Goal: Task Accomplishment & Management: Manage account settings

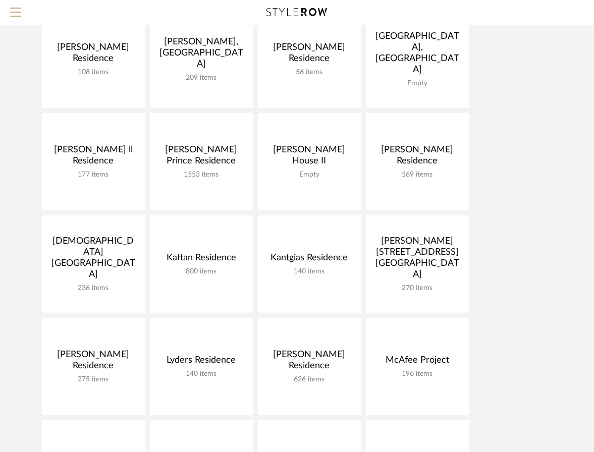
scroll to position [339, 0]
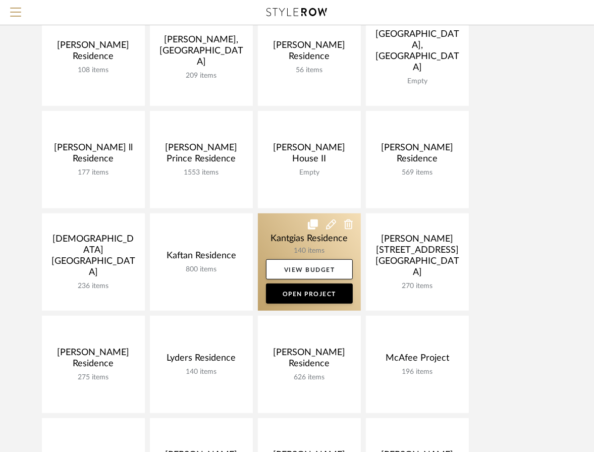
click at [271, 248] on link at bounding box center [309, 262] width 103 height 97
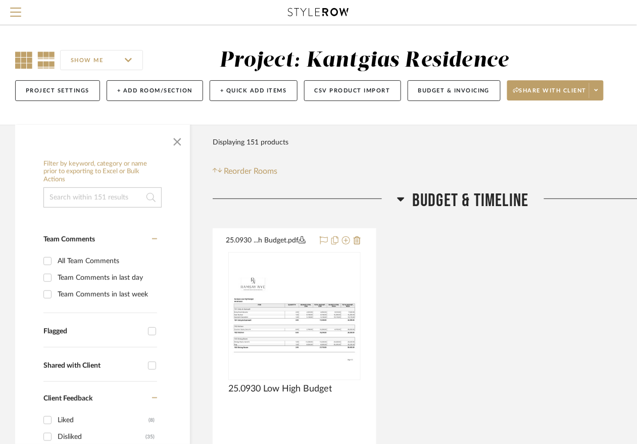
click at [20, 61] on icon at bounding box center [23, 60] width 17 height 17
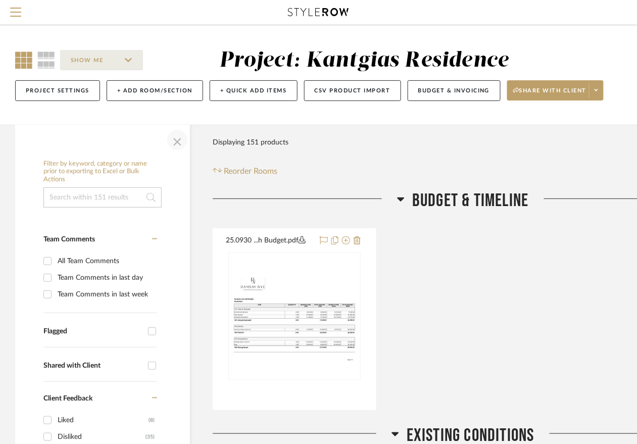
click at [177, 141] on span "button" at bounding box center [177, 140] width 24 height 24
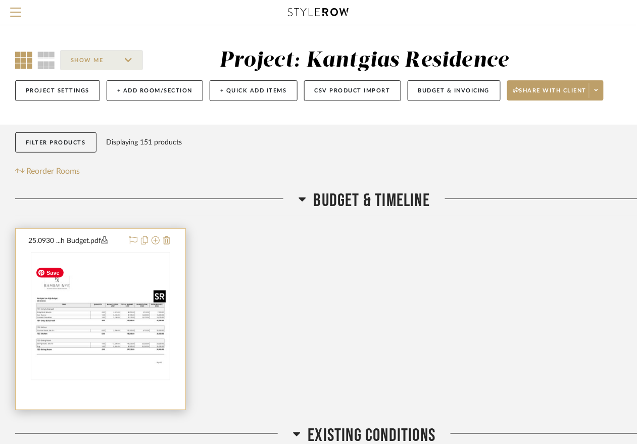
click at [83, 281] on img "0" at bounding box center [100, 316] width 137 height 106
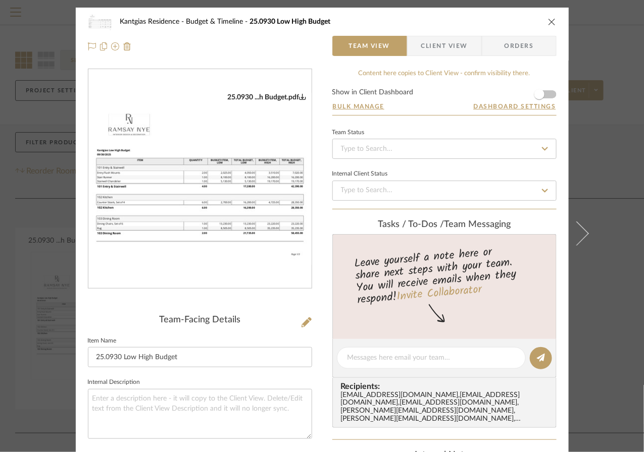
click at [553, 22] on div "Kantgias Residence Budget & Timeline 25.0930 Low High Budget Team View Client V…" at bounding box center [322, 34] width 493 height 53
click at [550, 21] on icon "close" at bounding box center [552, 22] width 8 height 8
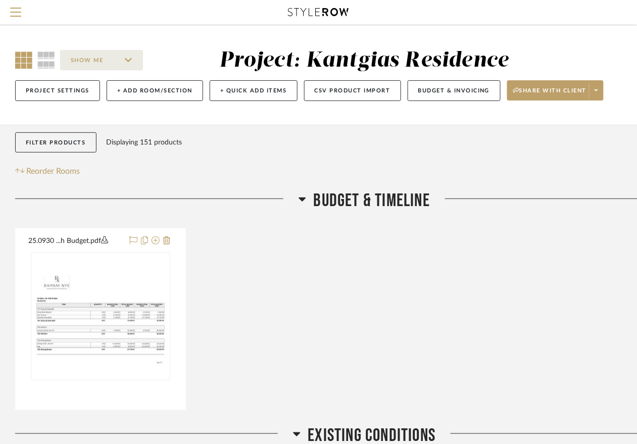
scroll to position [10, 0]
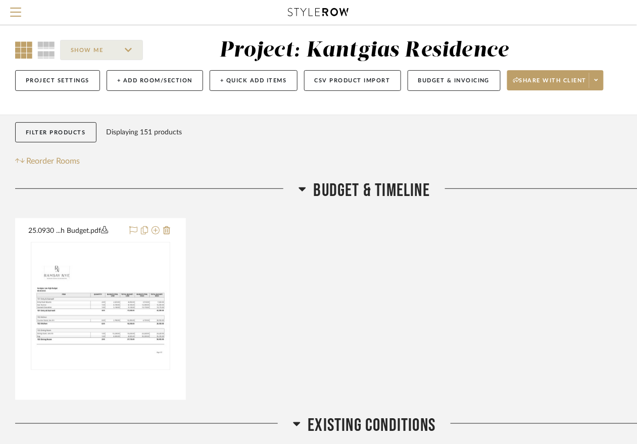
click at [301, 188] on icon at bounding box center [301, 189] width 7 height 4
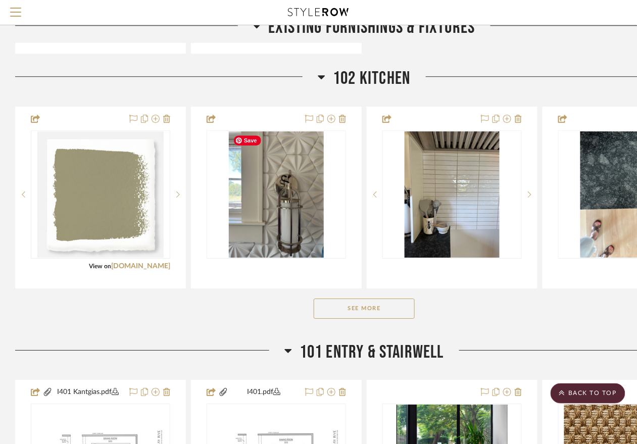
scroll to position [725, 0]
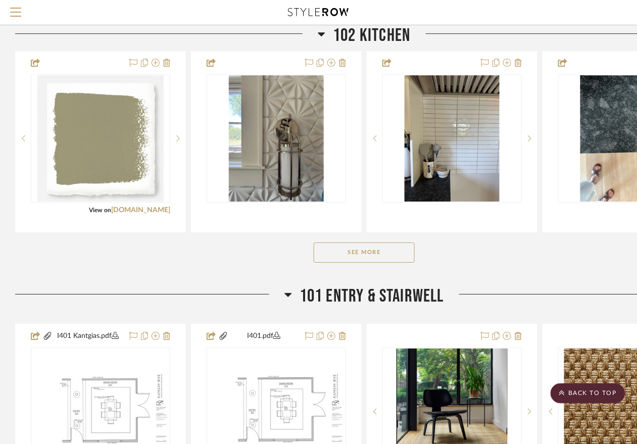
click at [328, 248] on button "See More" at bounding box center [364, 252] width 101 height 20
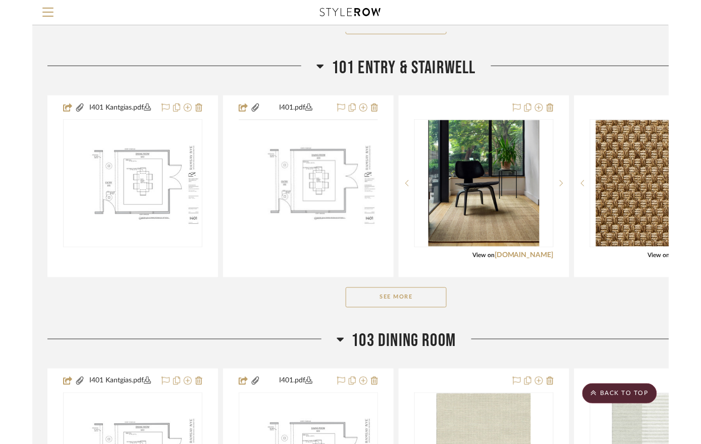
scroll to position [1139, 0]
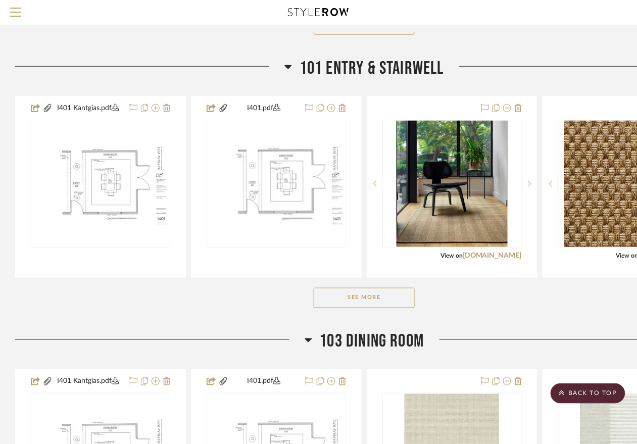
click at [355, 296] on button "See More" at bounding box center [364, 298] width 101 height 20
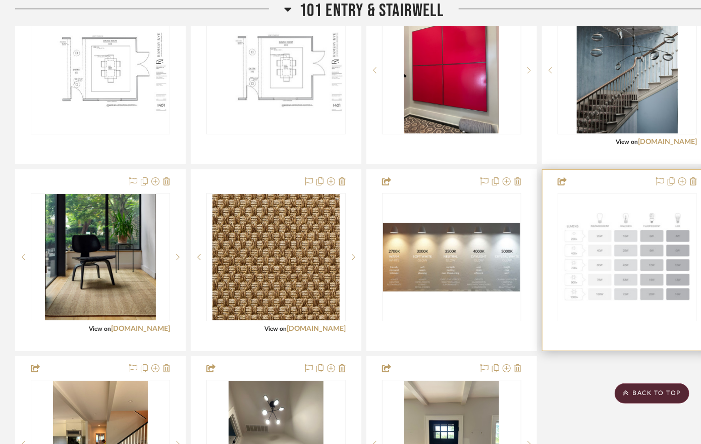
scroll to position [1302, 0]
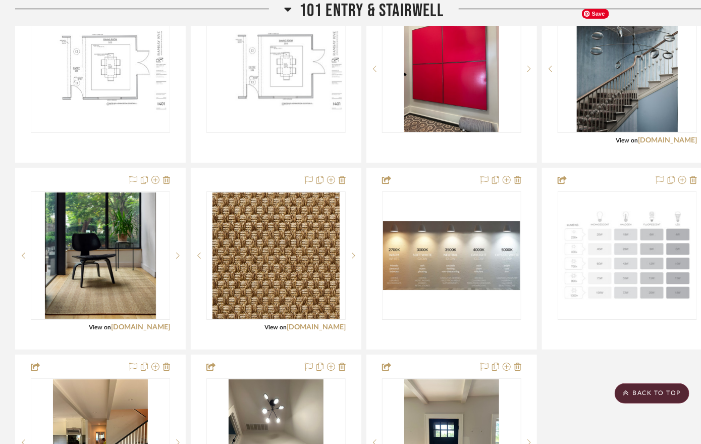
drag, startPoint x: 418, startPoint y: 93, endPoint x: 598, endPoint y: 14, distance: 197.4
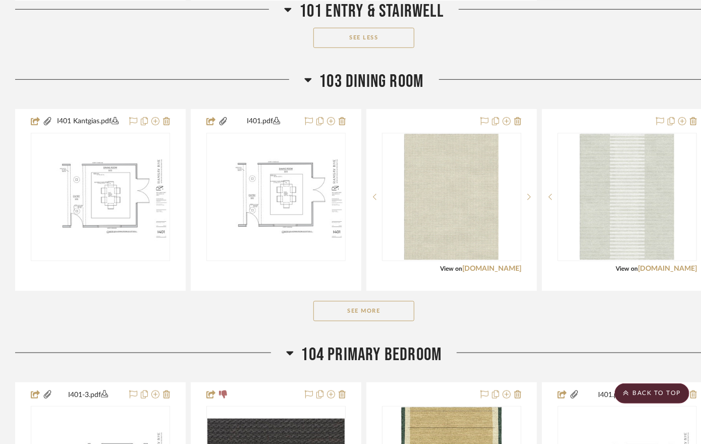
scroll to position [1821, 0]
click at [368, 308] on button "See More" at bounding box center [364, 310] width 101 height 20
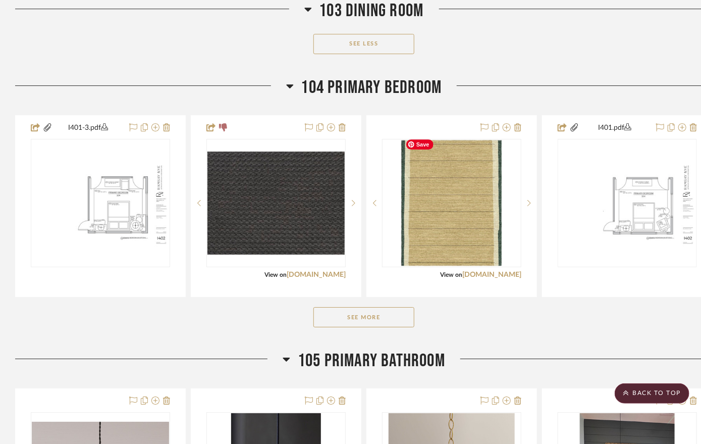
scroll to position [2835, 0]
click at [350, 311] on button "See More" at bounding box center [364, 317] width 101 height 20
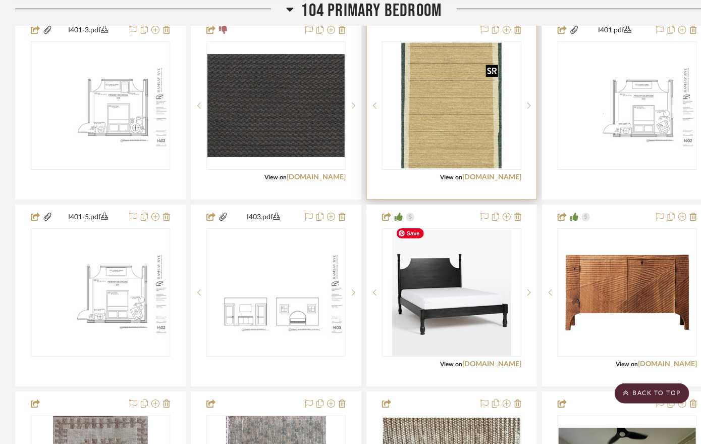
scroll to position [2934, 0]
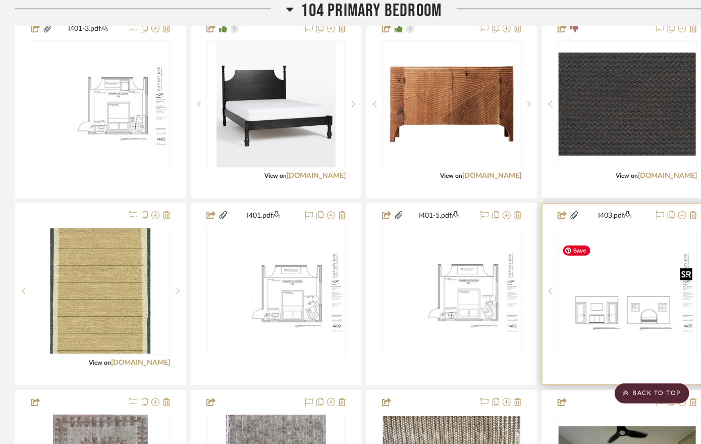
click at [600, 301] on img "0" at bounding box center [627, 290] width 137 height 89
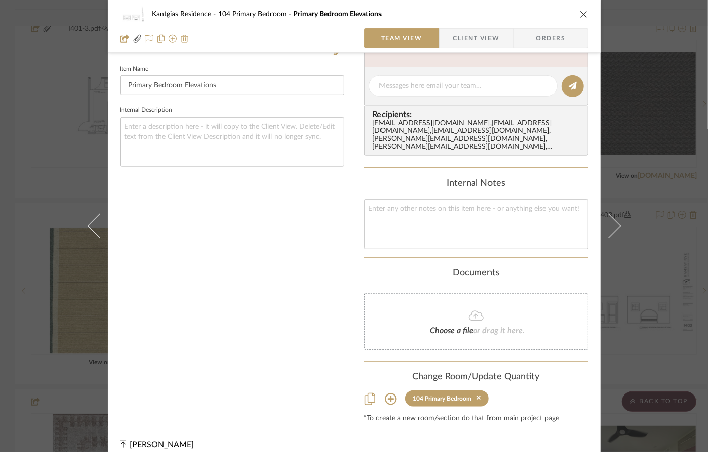
scroll to position [272, 0]
click at [477, 397] on icon at bounding box center [479, 399] width 5 height 5
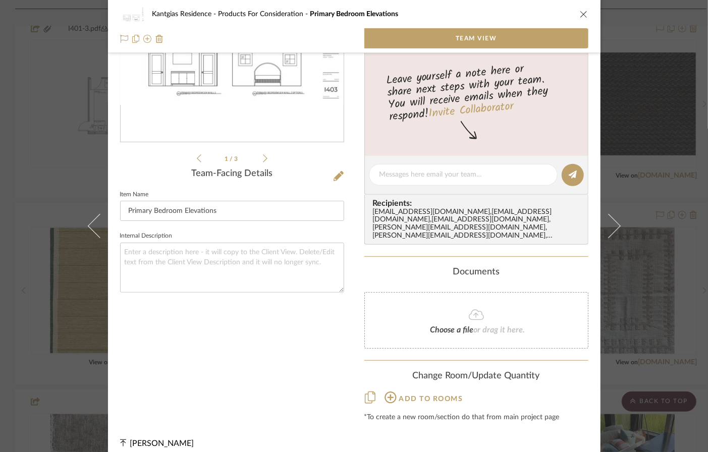
click at [580, 10] on icon "close" at bounding box center [584, 14] width 8 height 8
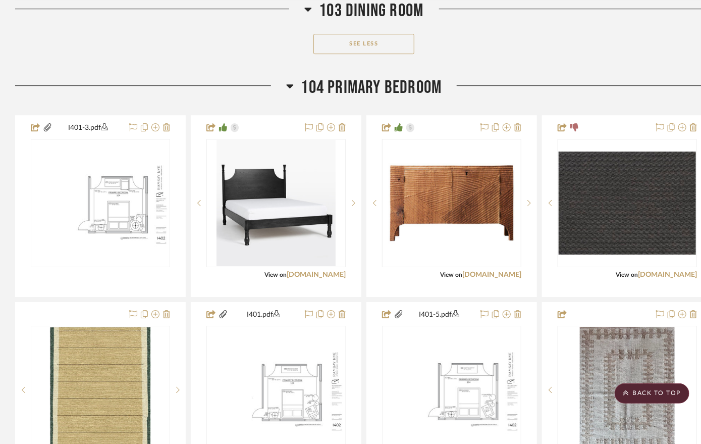
scroll to position [2834, 0]
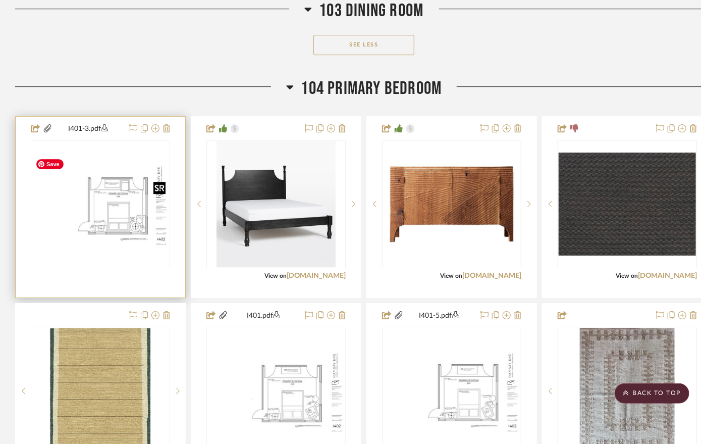
click at [96, 215] on img "0" at bounding box center [100, 204] width 137 height 89
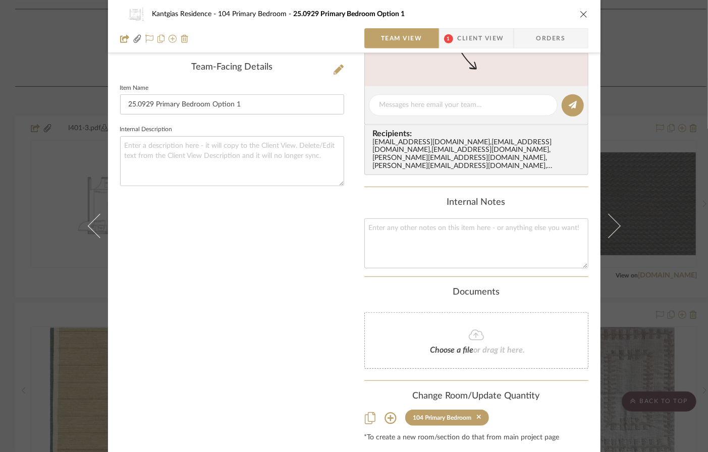
scroll to position [255, 0]
click at [477, 413] on icon at bounding box center [479, 416] width 5 height 7
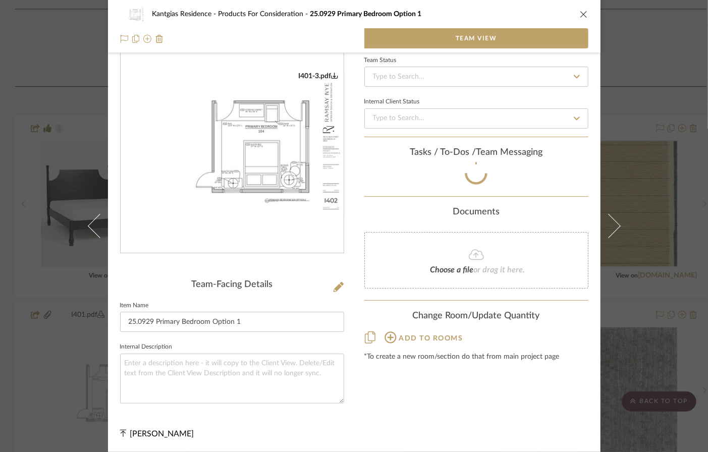
scroll to position [146, 0]
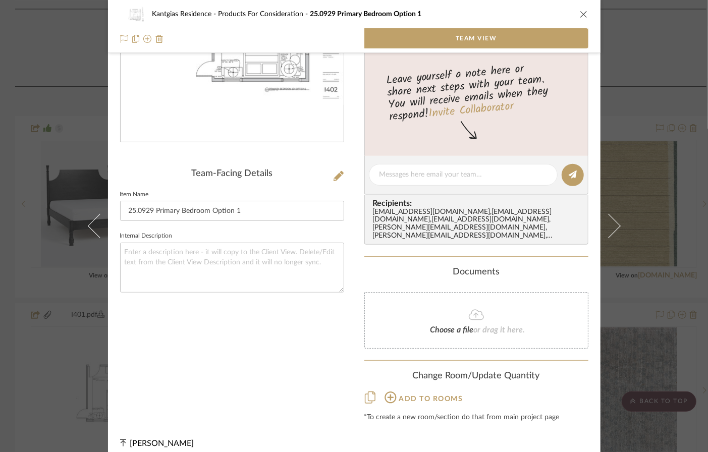
click at [581, 11] on icon "close" at bounding box center [584, 14] width 8 height 8
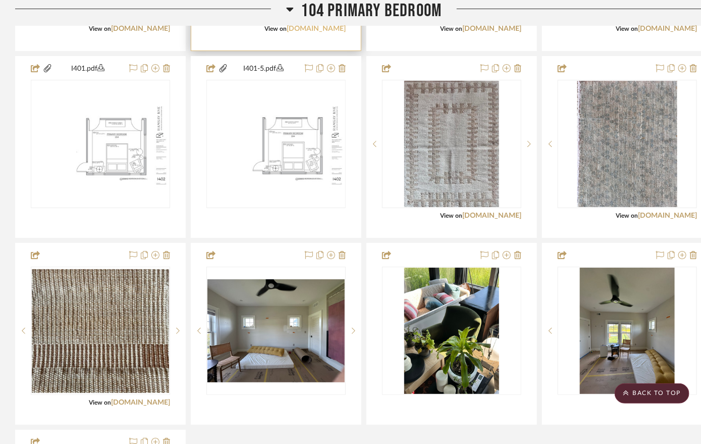
scroll to position [3083, 0]
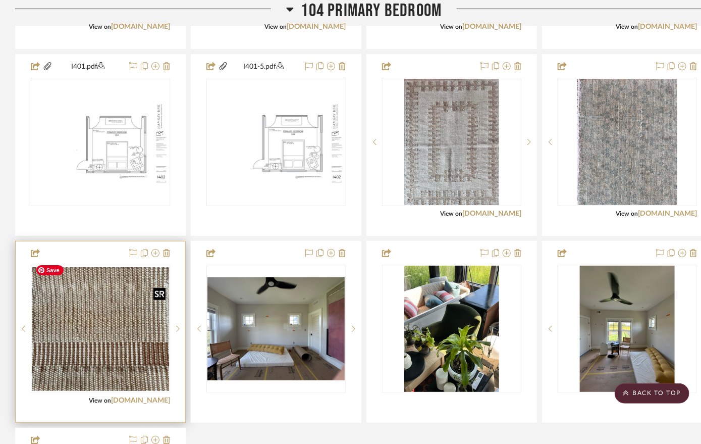
click at [95, 335] on img "0" at bounding box center [100, 329] width 137 height 124
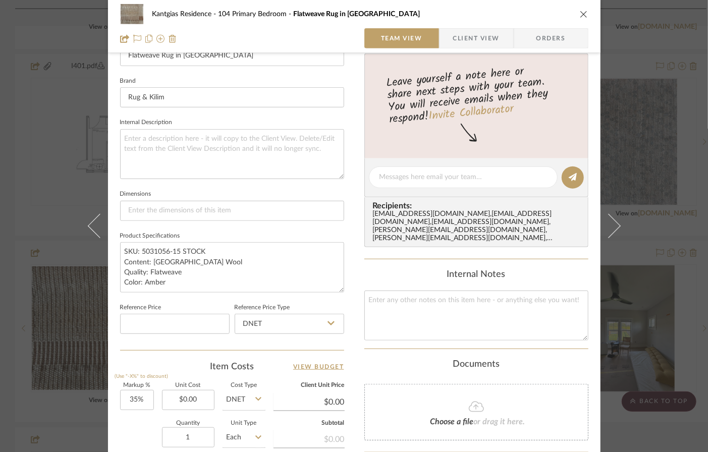
scroll to position [0, 0]
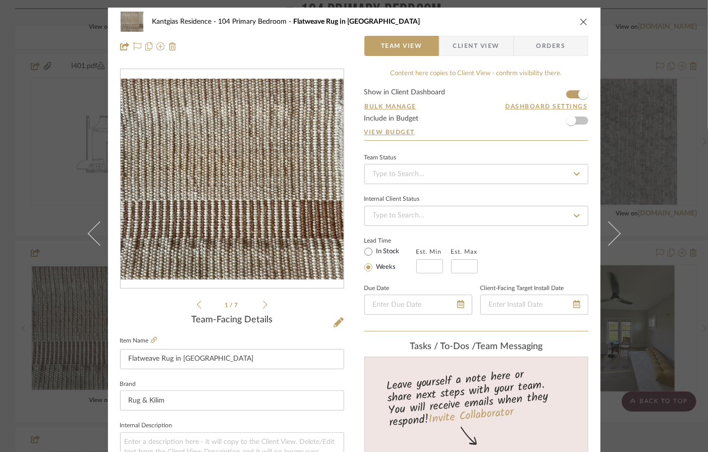
click at [263, 305] on icon at bounding box center [265, 304] width 5 height 9
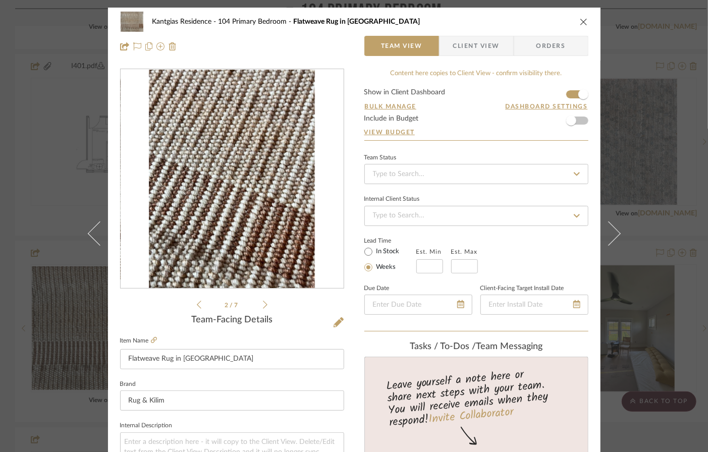
click at [263, 305] on icon at bounding box center [265, 304] width 5 height 9
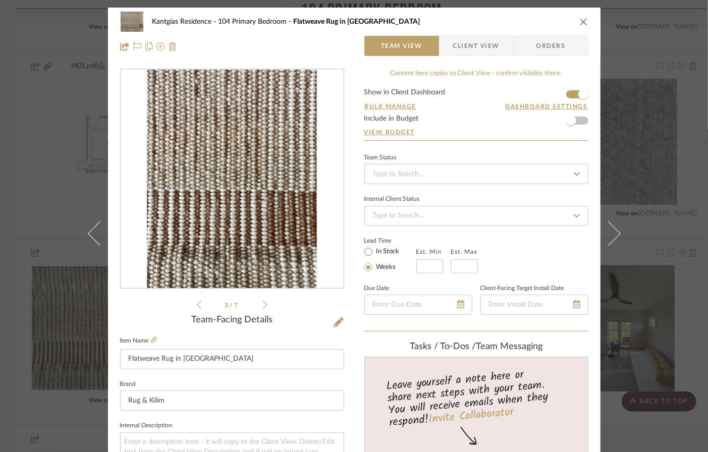
click at [263, 305] on icon at bounding box center [265, 304] width 5 height 9
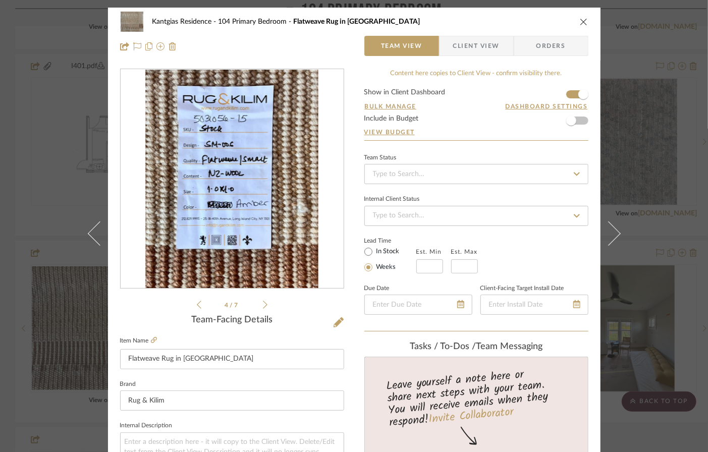
click at [263, 305] on icon at bounding box center [265, 304] width 5 height 9
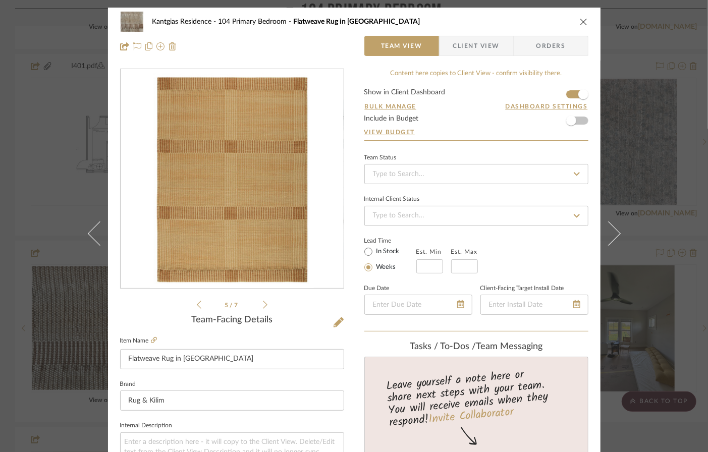
click at [263, 305] on icon at bounding box center [265, 304] width 5 height 9
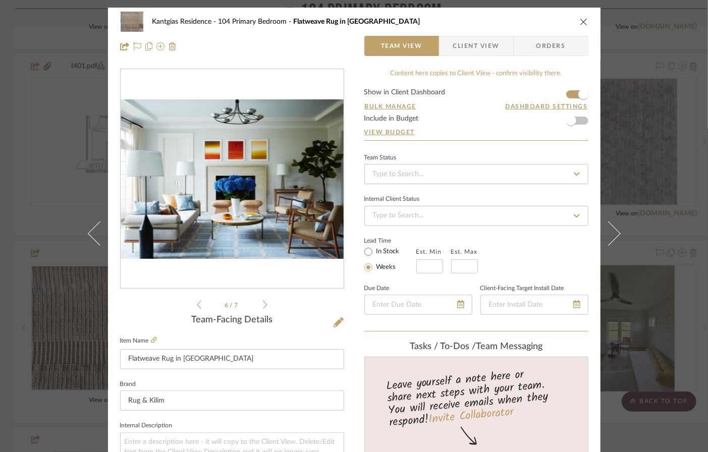
click at [197, 305] on icon at bounding box center [199, 304] width 5 height 9
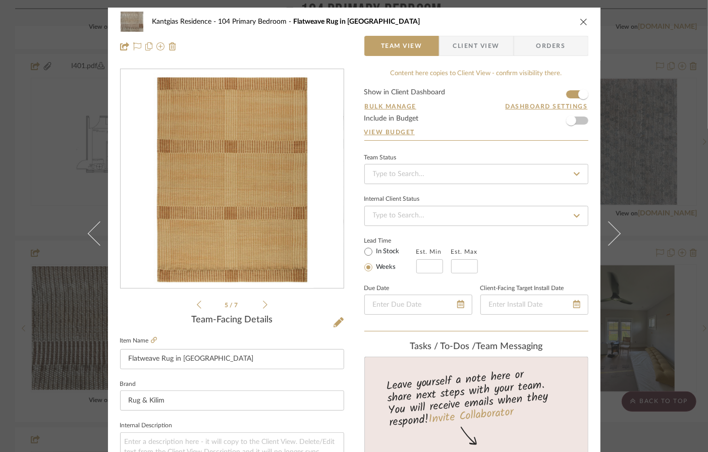
click at [197, 308] on icon at bounding box center [199, 304] width 5 height 9
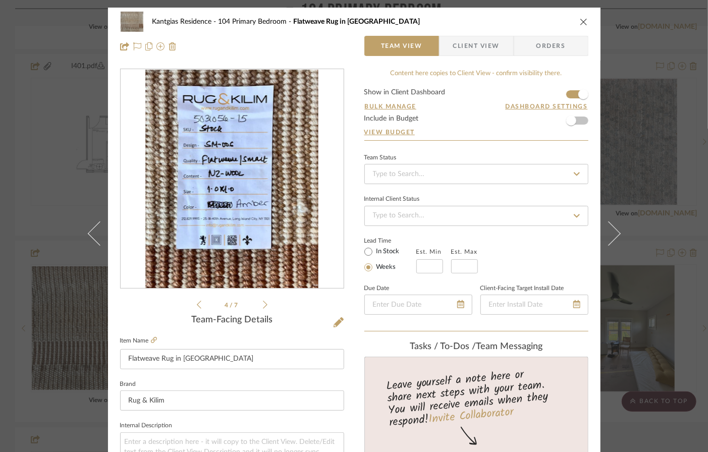
click at [263, 307] on icon at bounding box center [265, 304] width 5 height 9
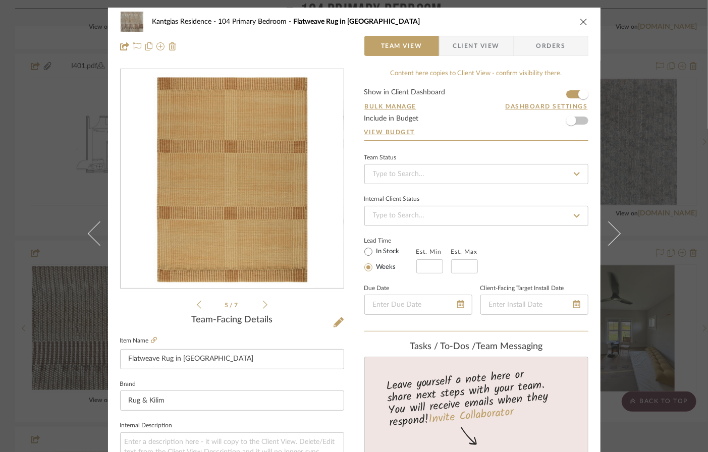
click at [263, 304] on icon at bounding box center [265, 304] width 5 height 9
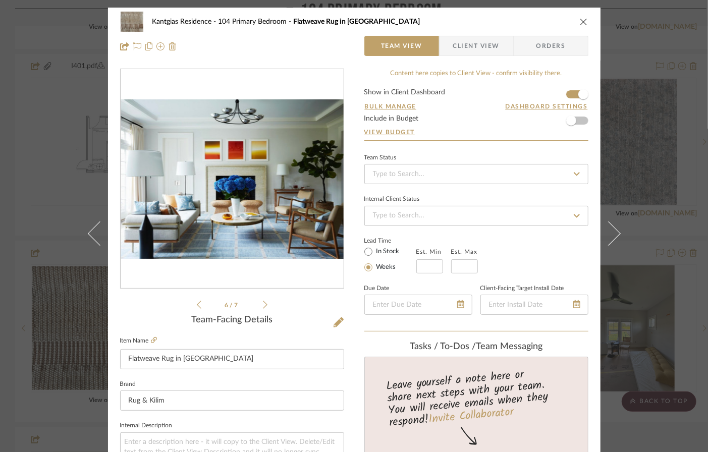
click at [263, 304] on icon at bounding box center [265, 304] width 5 height 9
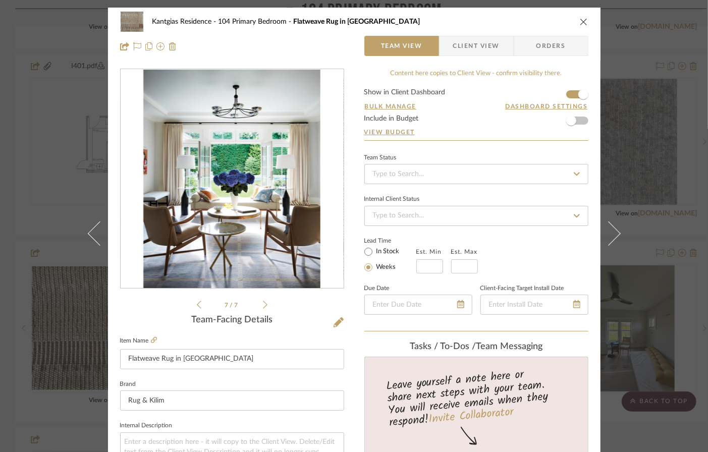
click at [263, 304] on icon at bounding box center [265, 304] width 5 height 9
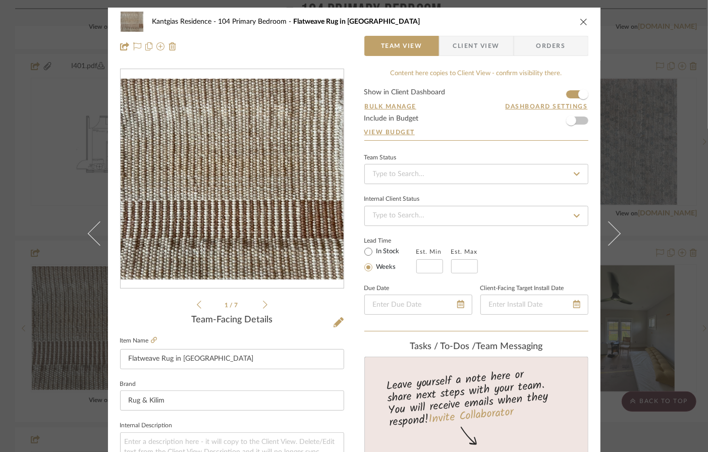
click at [582, 22] on icon "close" at bounding box center [584, 22] width 8 height 8
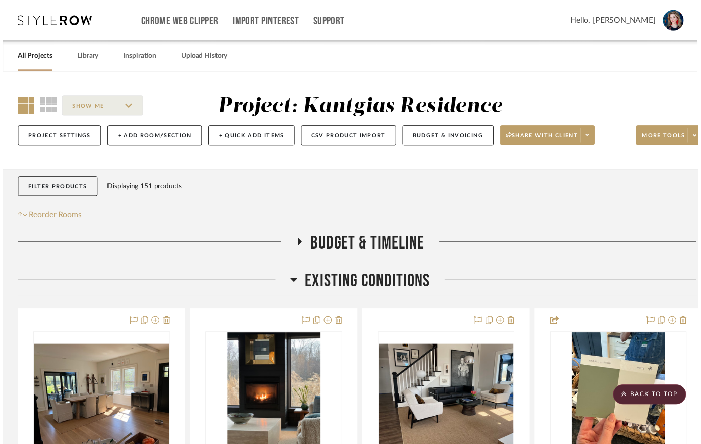
scroll to position [3083, 0]
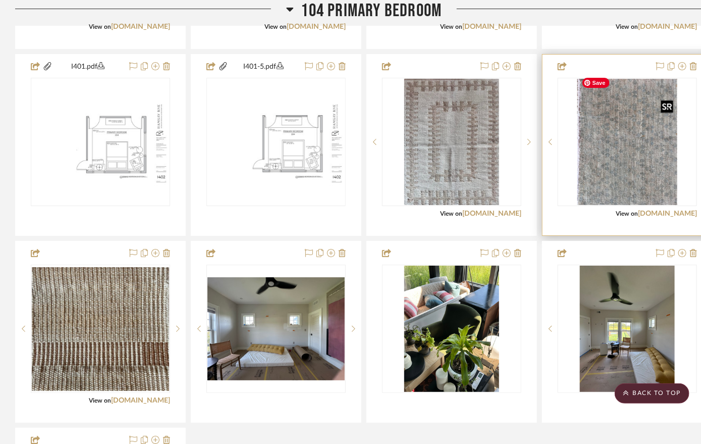
click at [0, 0] on img at bounding box center [0, 0] width 0 height 0
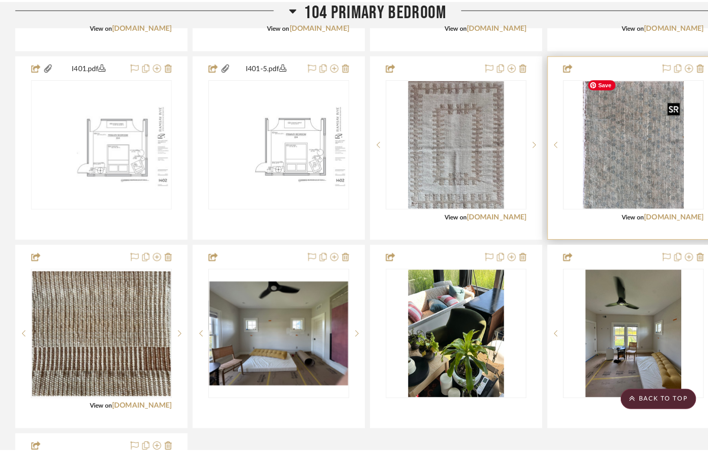
scroll to position [0, 0]
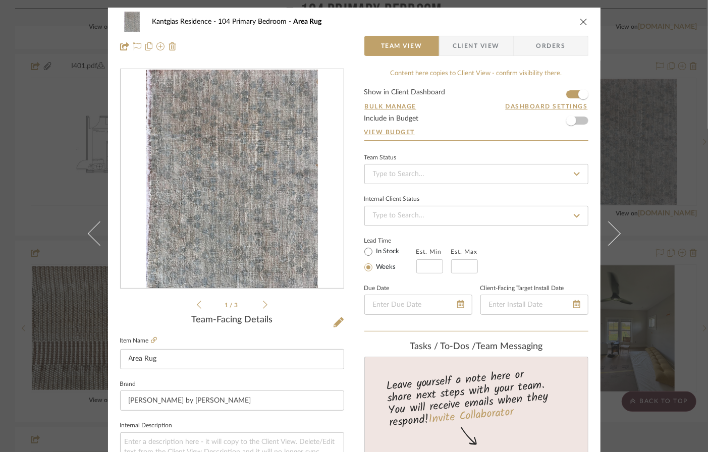
click at [263, 302] on icon at bounding box center [265, 304] width 5 height 9
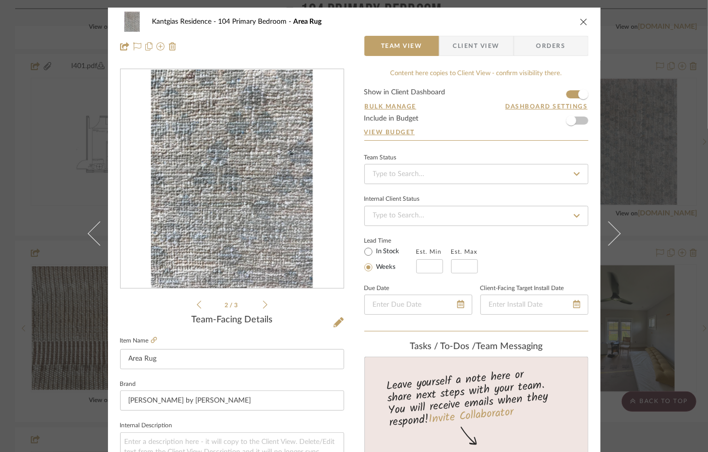
click at [263, 302] on icon at bounding box center [265, 304] width 5 height 9
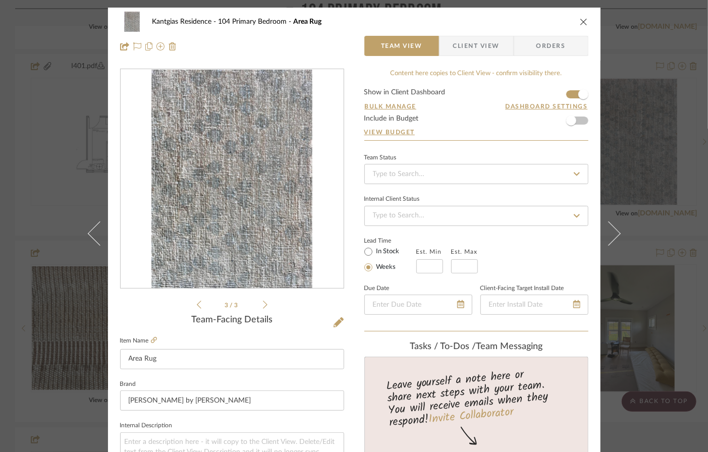
click at [263, 302] on icon at bounding box center [265, 304] width 5 height 9
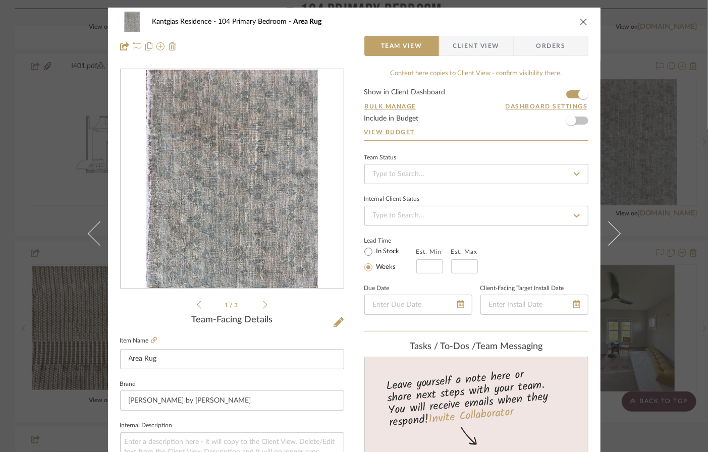
click at [263, 302] on icon at bounding box center [265, 304] width 5 height 9
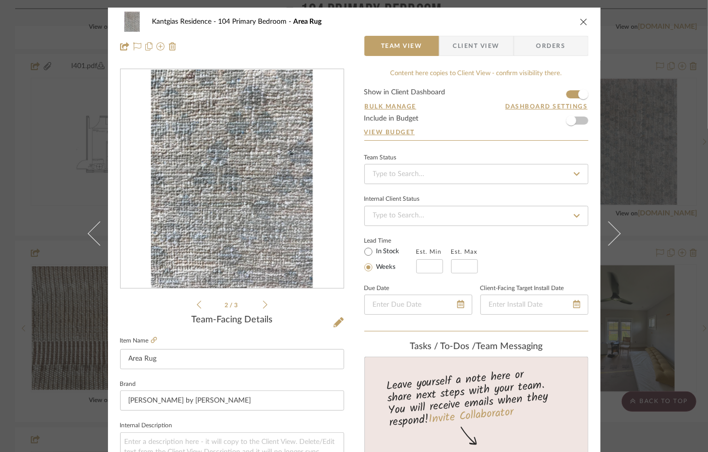
click at [263, 302] on icon at bounding box center [265, 304] width 5 height 9
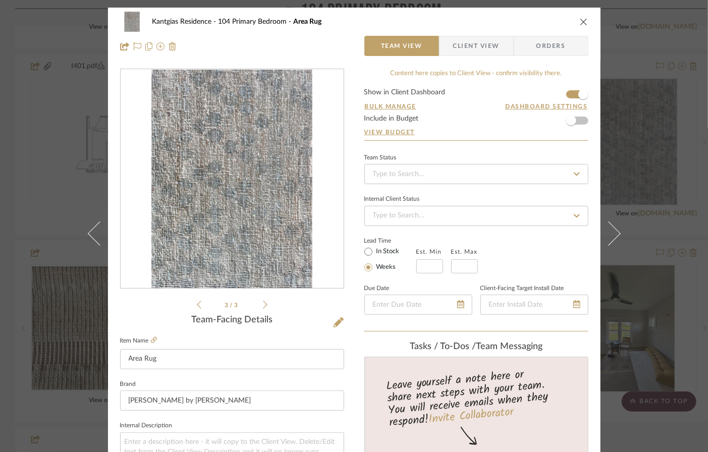
click at [582, 22] on icon "close" at bounding box center [584, 22] width 8 height 8
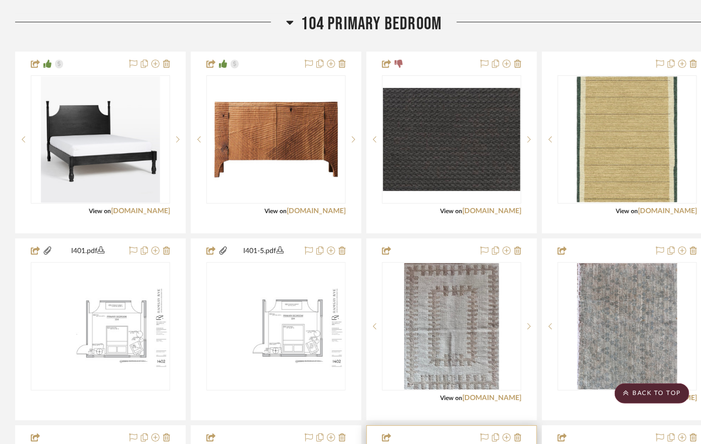
scroll to position [2896, 0]
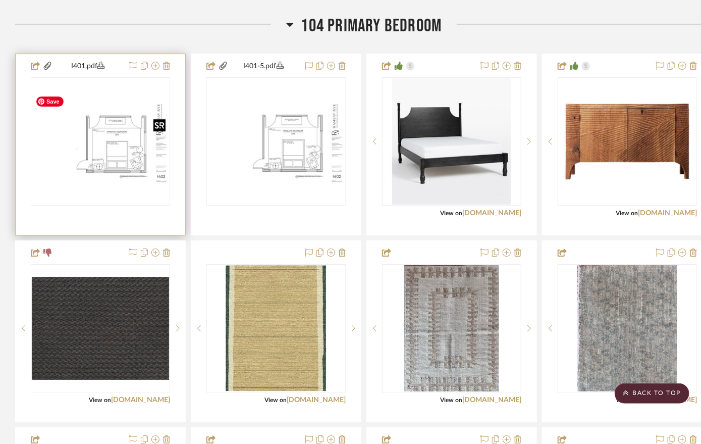
click at [157, 146] on img "0" at bounding box center [100, 141] width 137 height 89
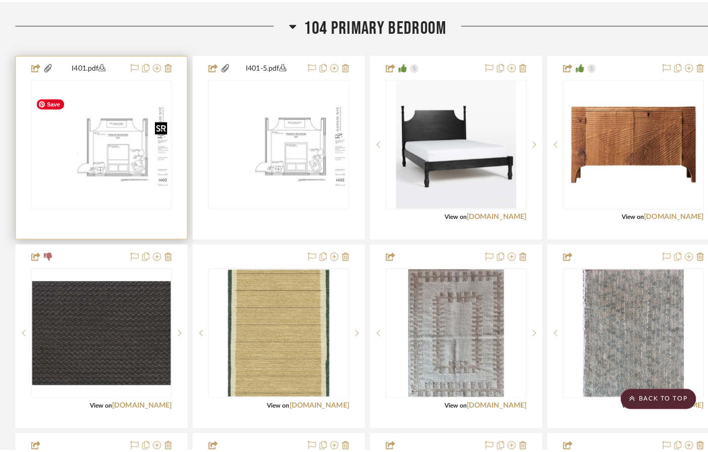
scroll to position [0, 0]
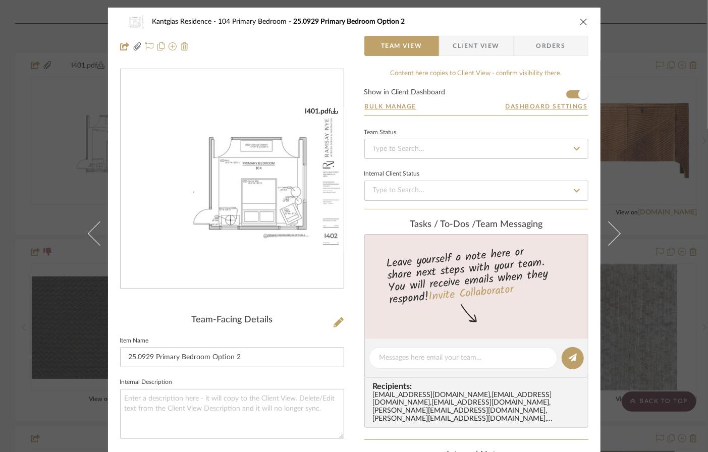
click at [241, 154] on img "0" at bounding box center [232, 179] width 223 height 144
click at [580, 21] on icon "close" at bounding box center [584, 22] width 8 height 8
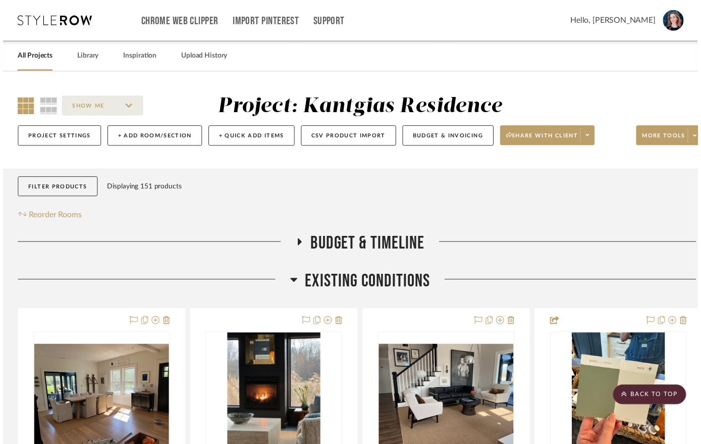
scroll to position [2896, 0]
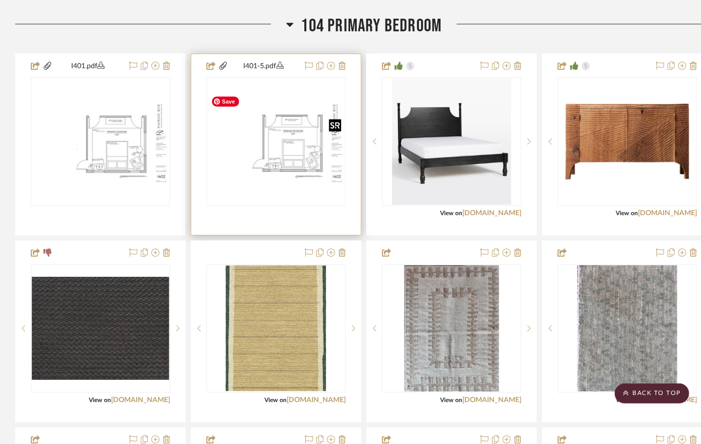
click at [279, 147] on img "0" at bounding box center [276, 141] width 137 height 89
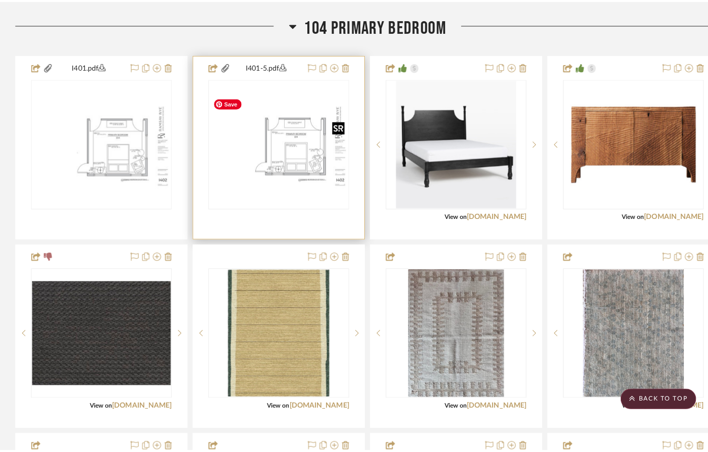
scroll to position [0, 0]
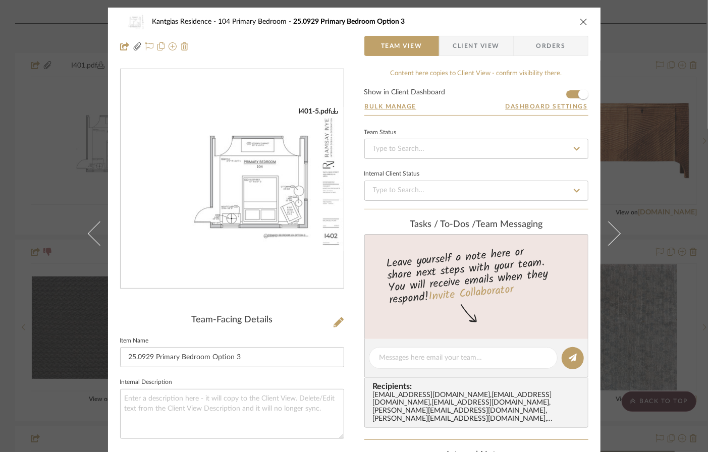
click at [261, 142] on img "0" at bounding box center [232, 179] width 223 height 144
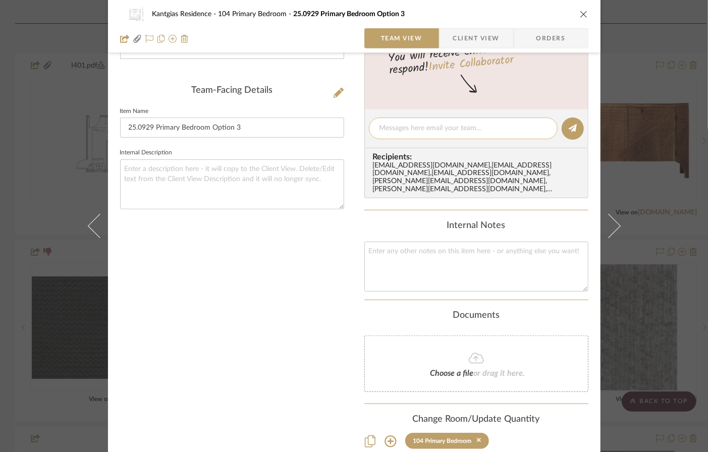
scroll to position [238, 0]
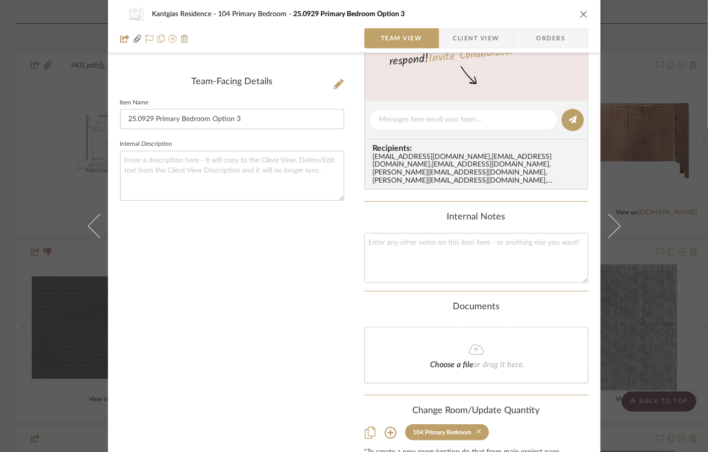
click at [477, 430] on icon at bounding box center [479, 432] width 5 height 5
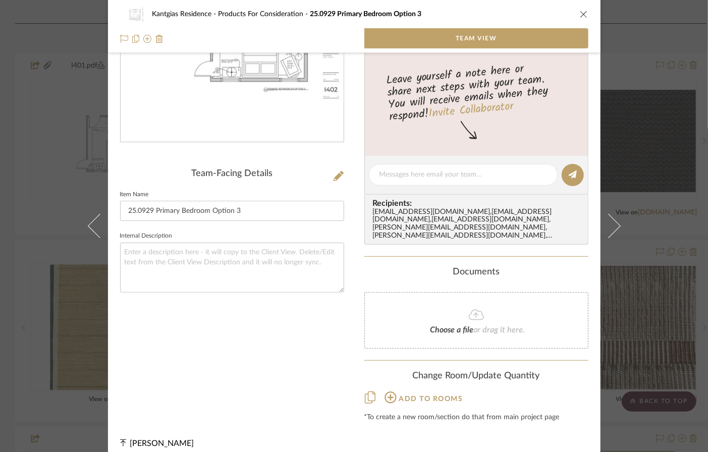
click at [581, 14] on icon "close" at bounding box center [584, 14] width 8 height 8
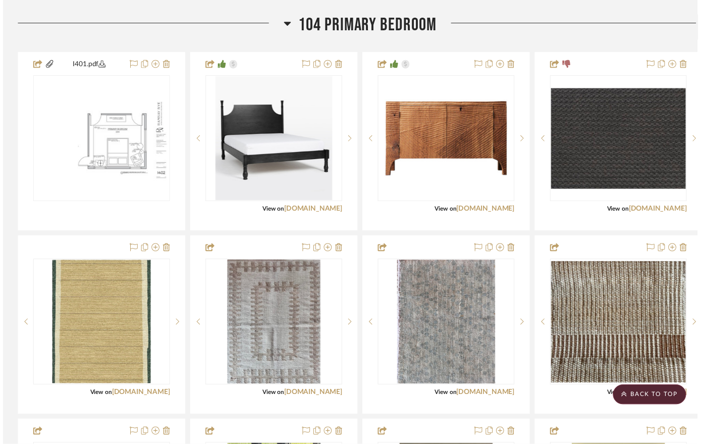
scroll to position [2896, 0]
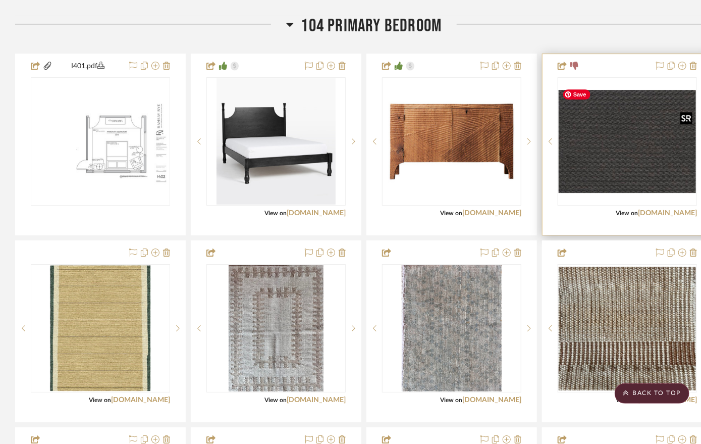
click at [601, 136] on img "0" at bounding box center [627, 141] width 137 height 103
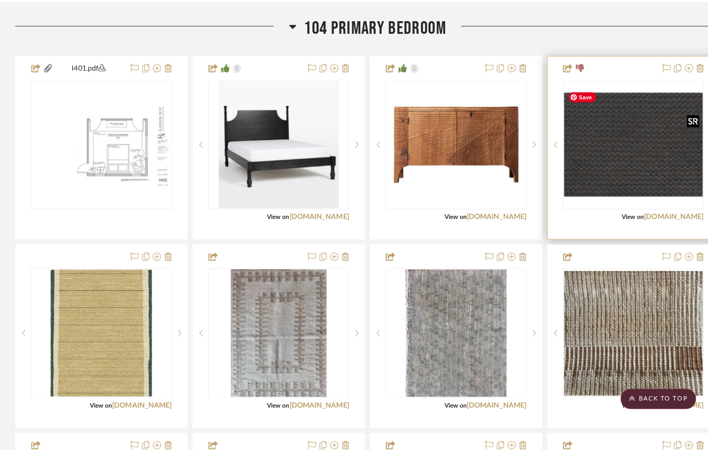
scroll to position [0, 0]
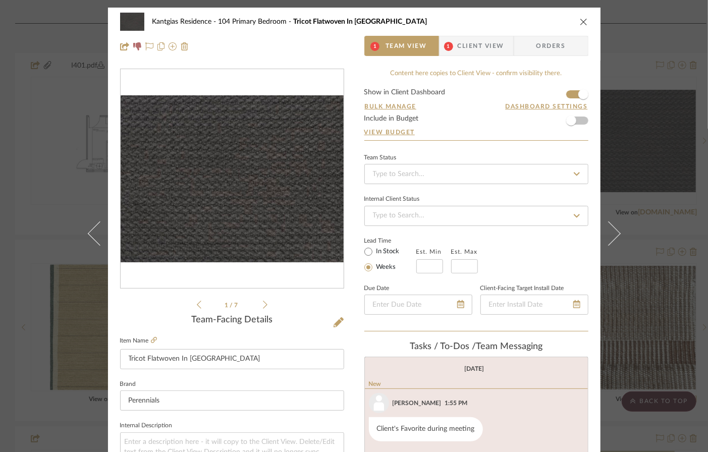
click at [263, 304] on icon at bounding box center [265, 304] width 5 height 9
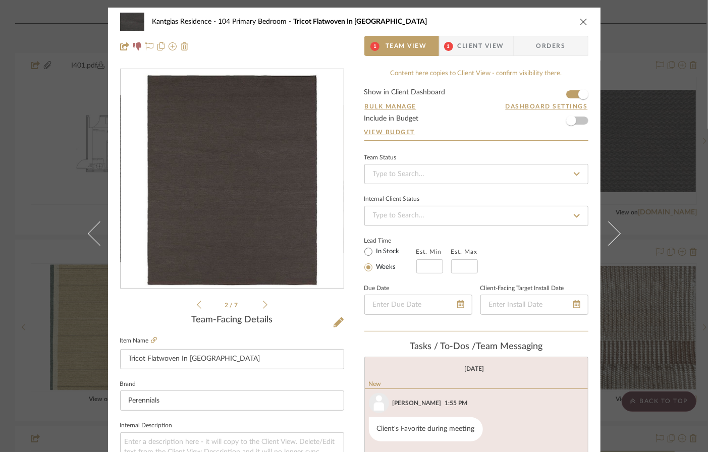
click at [263, 304] on icon at bounding box center [265, 304] width 5 height 9
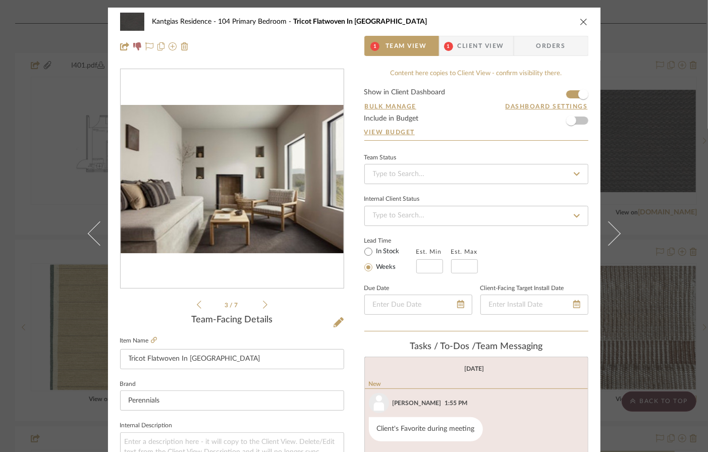
click at [263, 304] on icon at bounding box center [265, 304] width 5 height 9
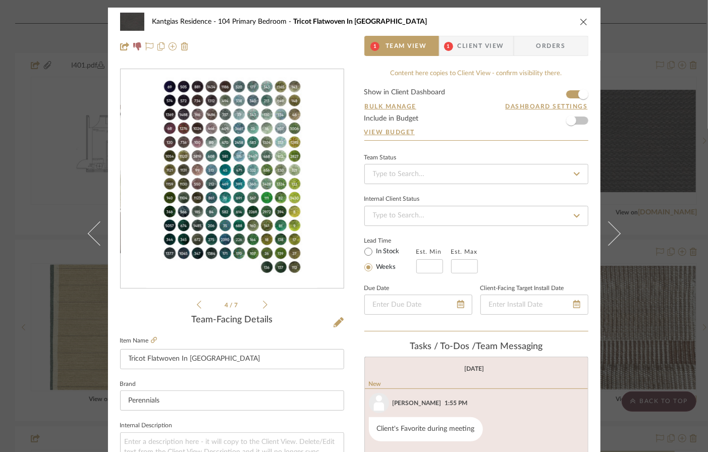
click at [263, 304] on icon at bounding box center [265, 304] width 5 height 9
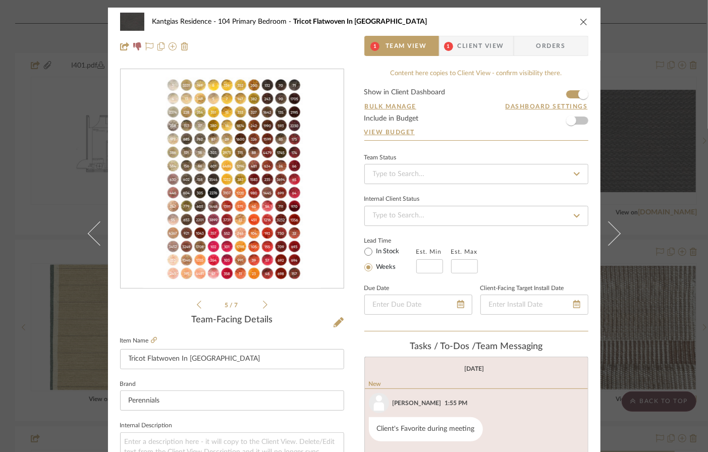
click at [263, 304] on icon at bounding box center [265, 304] width 5 height 9
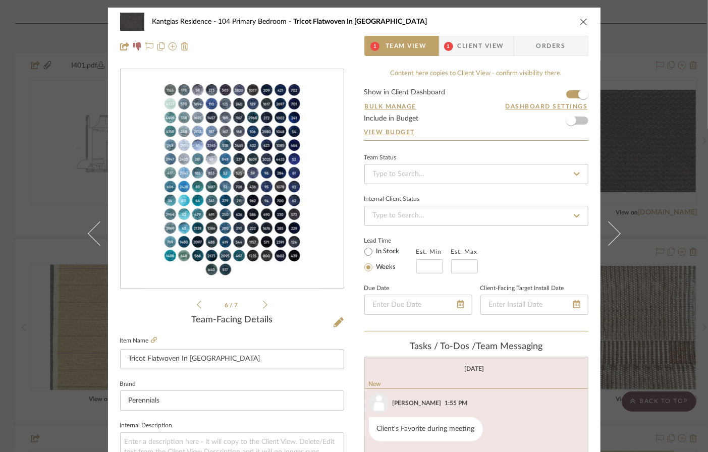
click at [263, 304] on icon at bounding box center [265, 304] width 5 height 9
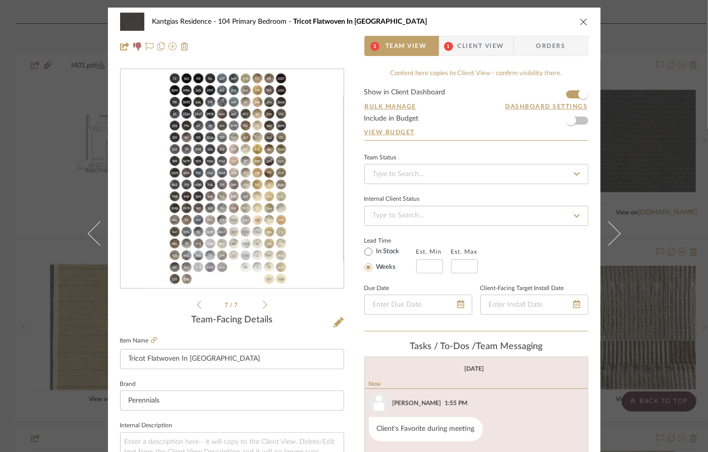
click at [263, 304] on icon at bounding box center [265, 304] width 5 height 9
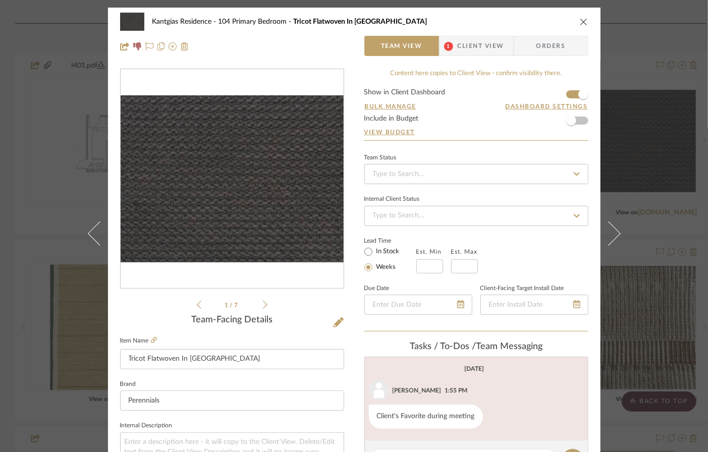
click at [582, 19] on icon "close" at bounding box center [584, 22] width 8 height 8
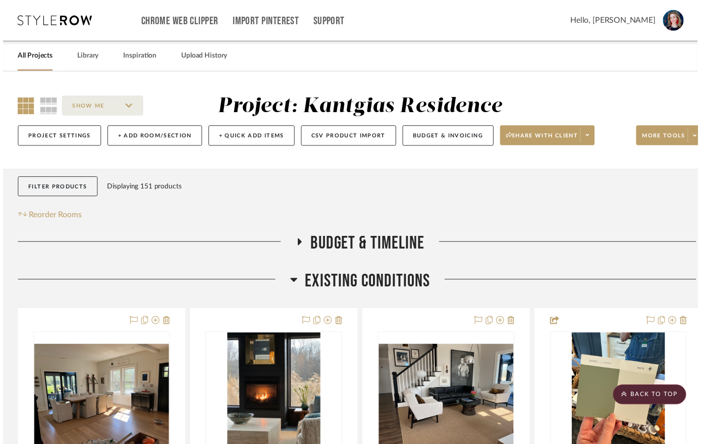
scroll to position [2896, 0]
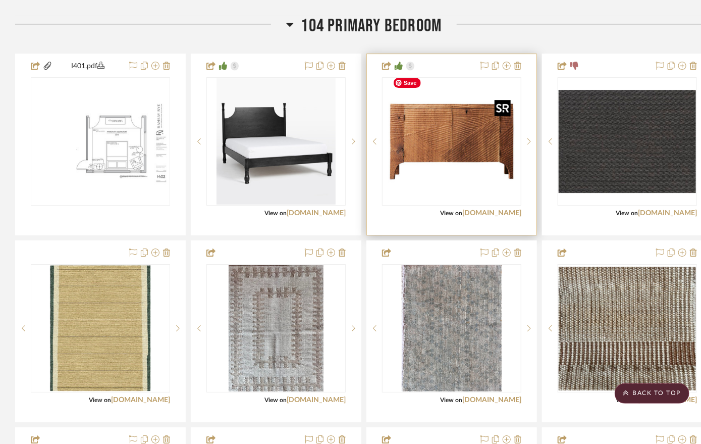
click at [472, 160] on img "0" at bounding box center [452, 141] width 126 height 126
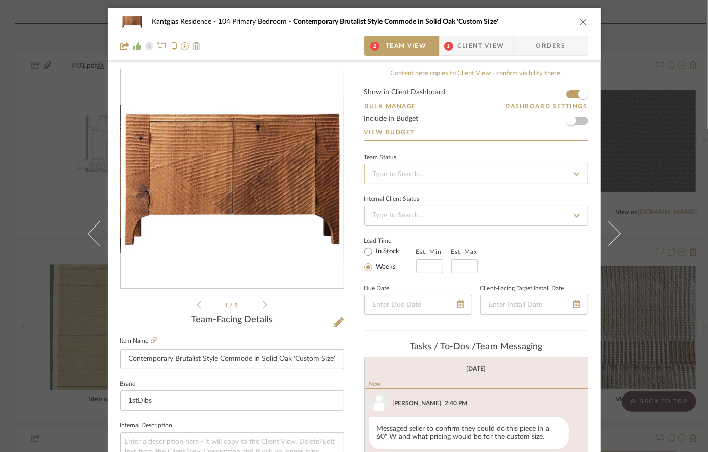
scroll to position [3, 0]
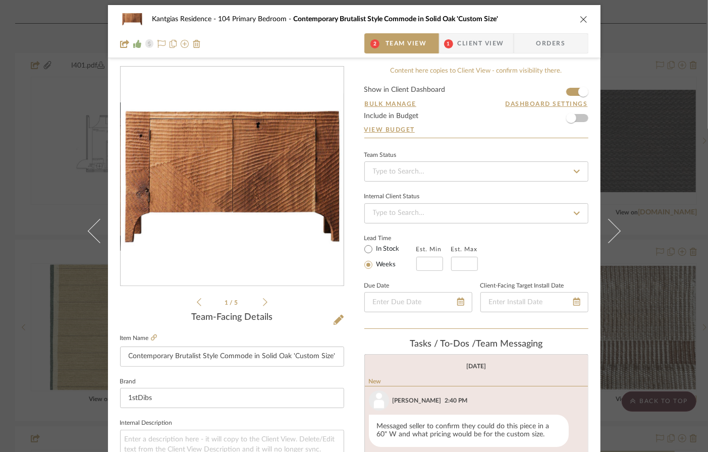
click at [473, 40] on span "Client View" at bounding box center [481, 43] width 46 height 20
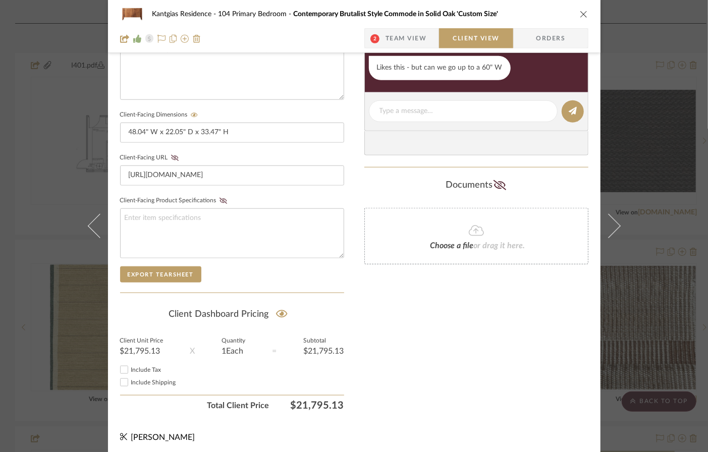
scroll to position [0, 0]
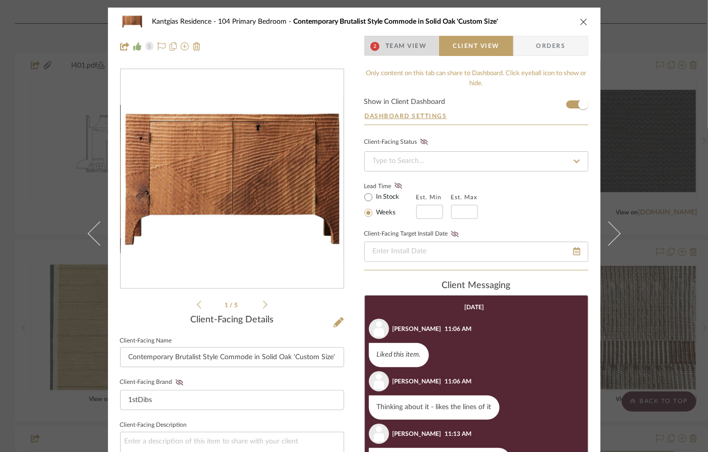
click at [406, 46] on span "Team View" at bounding box center [406, 46] width 41 height 20
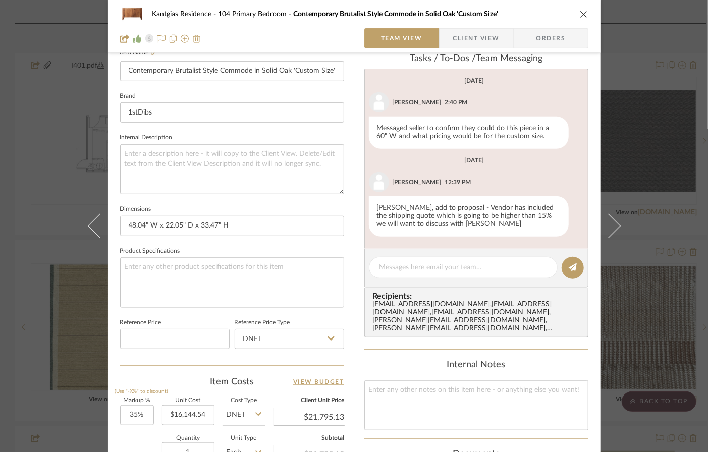
scroll to position [283, 0]
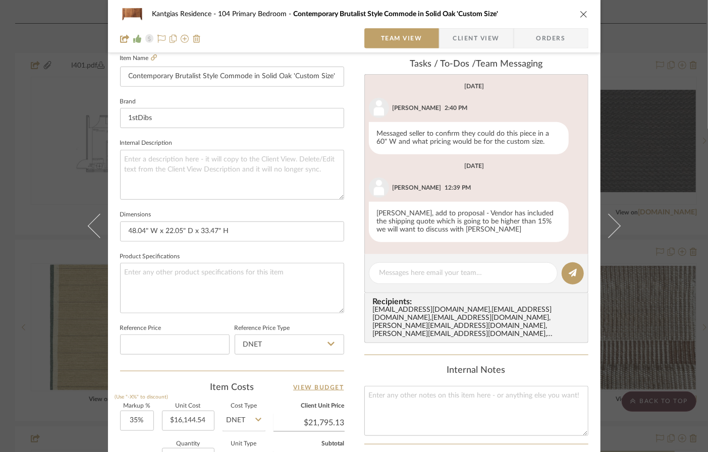
click at [581, 14] on icon "close" at bounding box center [584, 14] width 8 height 8
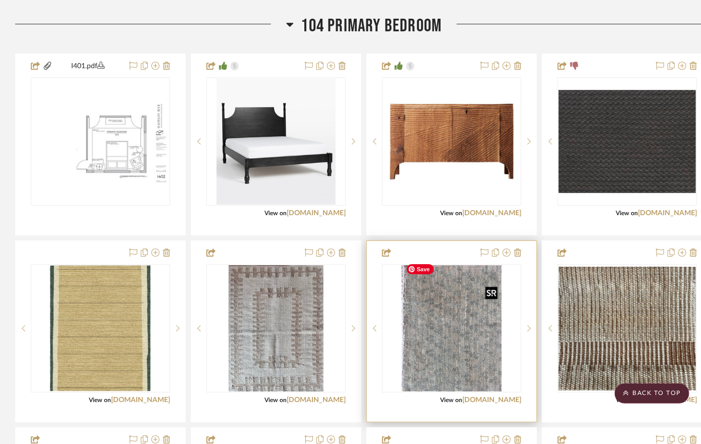
scroll to position [2902, 0]
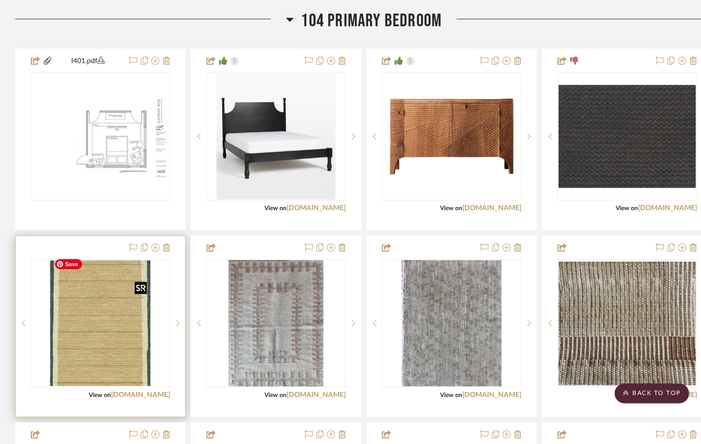
click at [107, 377] on img "0" at bounding box center [100, 323] width 101 height 126
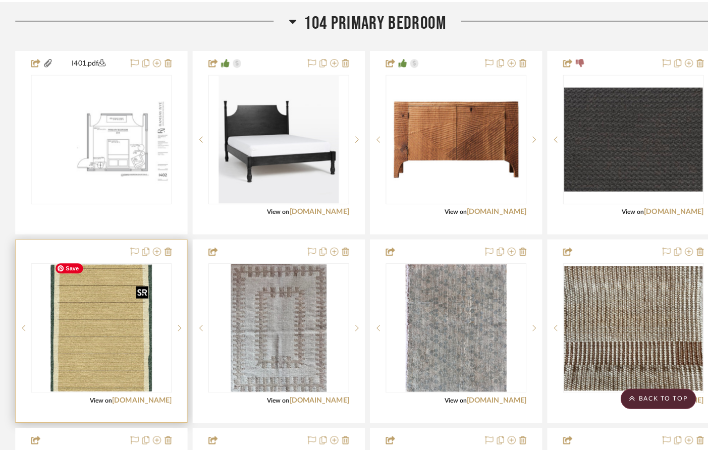
scroll to position [0, 0]
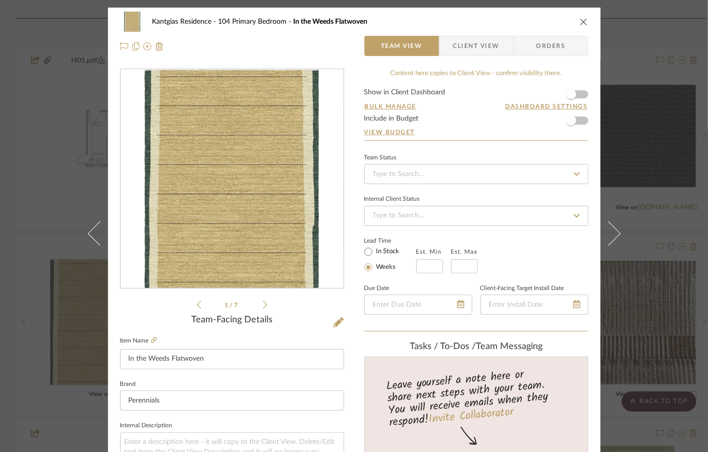
click at [284, 247] on img "0" at bounding box center [231, 179] width 175 height 219
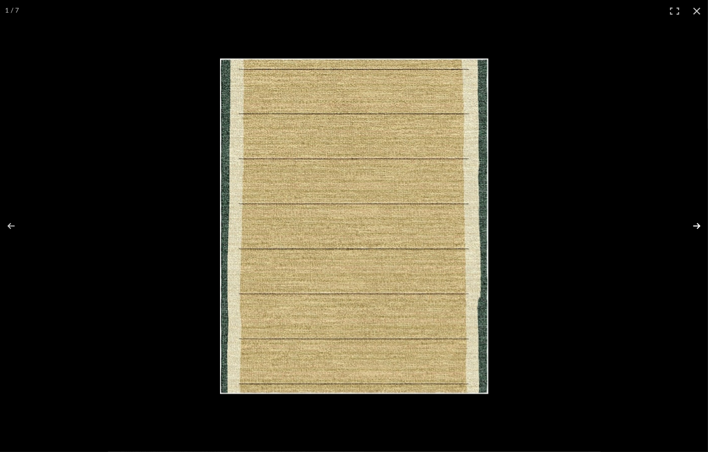
click at [601, 226] on button at bounding box center [690, 226] width 35 height 50
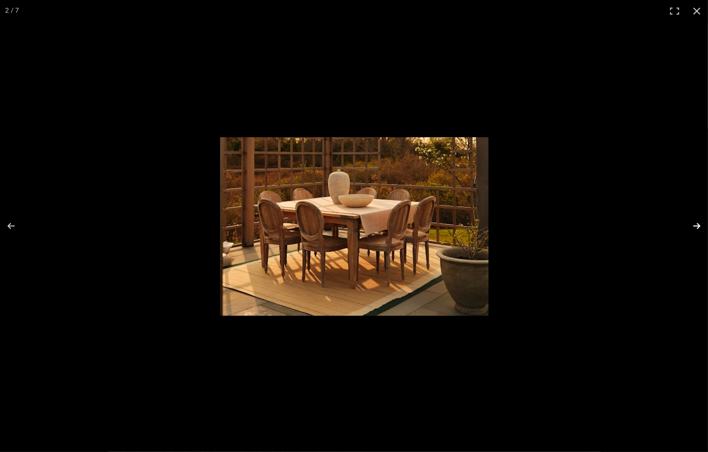
click at [601, 226] on button at bounding box center [690, 226] width 35 height 50
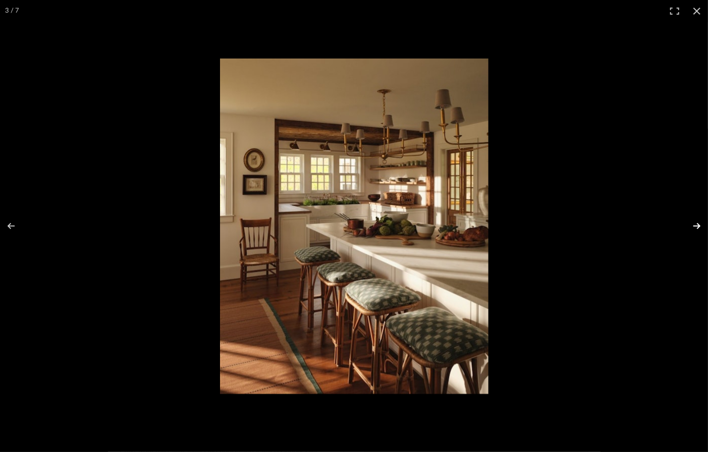
click at [601, 226] on button at bounding box center [690, 226] width 35 height 50
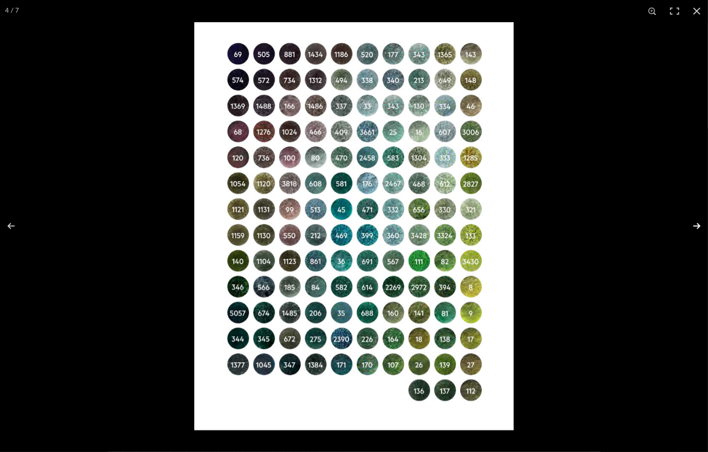
click at [601, 226] on button at bounding box center [690, 226] width 35 height 50
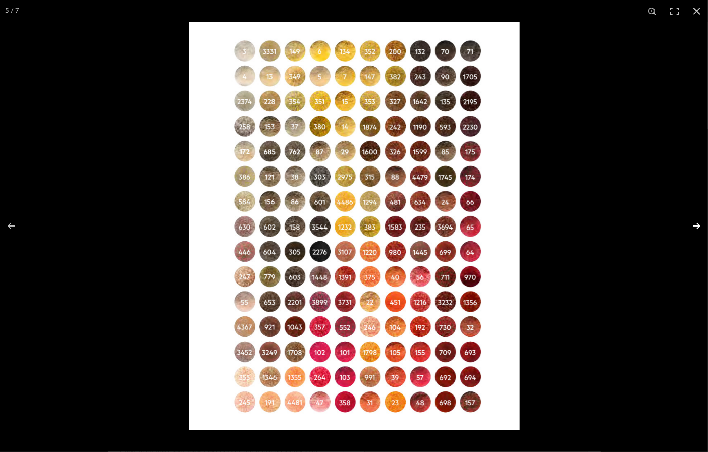
click at [601, 226] on button at bounding box center [690, 226] width 35 height 50
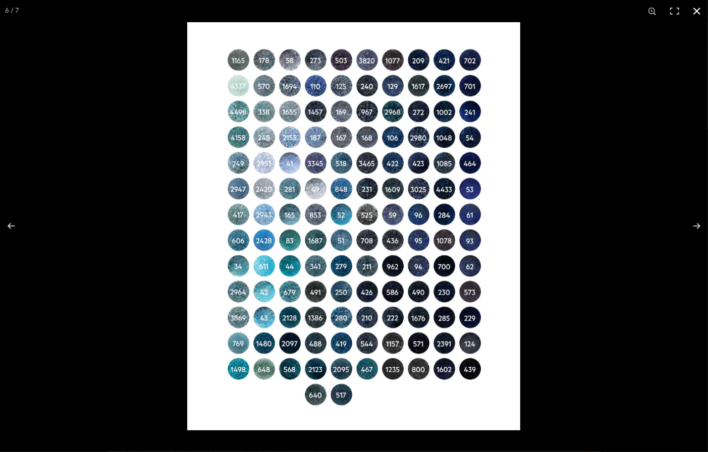
click at [601, 10] on button at bounding box center [697, 11] width 22 height 22
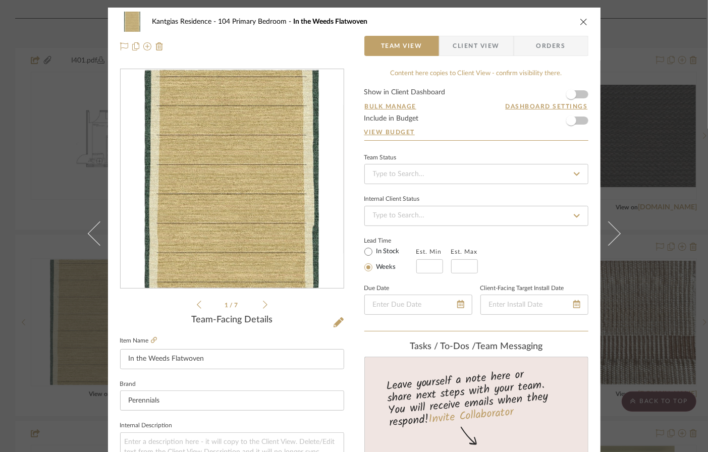
click at [580, 18] on icon "close" at bounding box center [584, 22] width 8 height 8
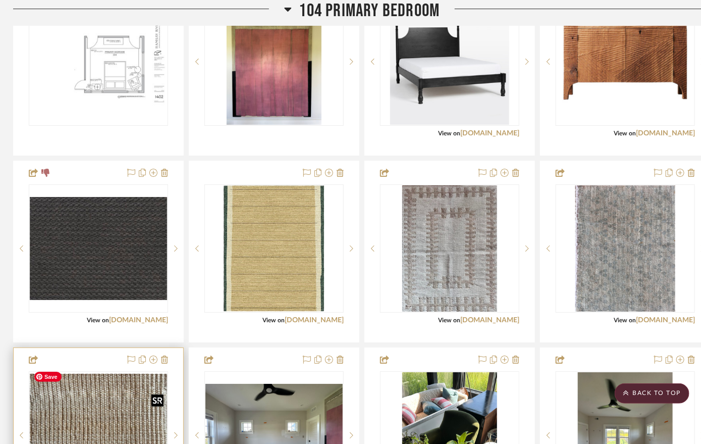
scroll to position [2985, 2]
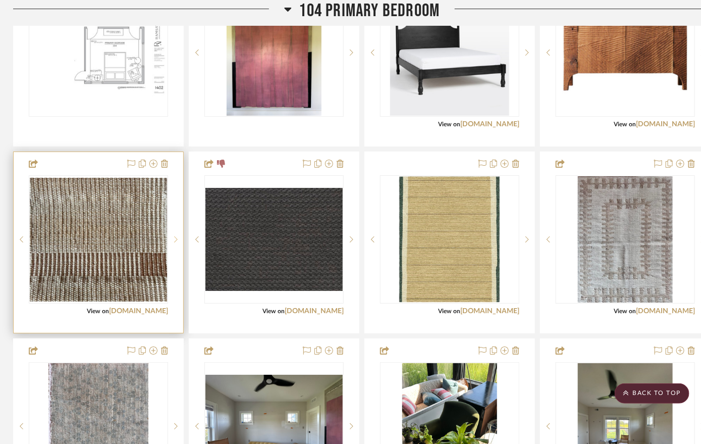
click at [171, 236] on sr-next-btn at bounding box center [175, 239] width 15 height 7
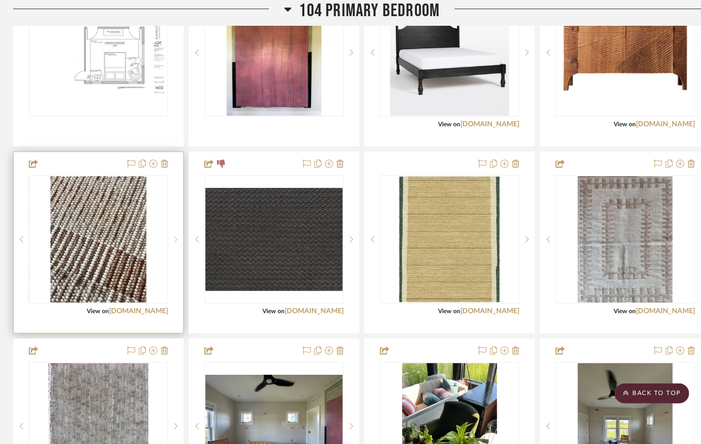
click at [174, 236] on icon at bounding box center [176, 239] width 4 height 7
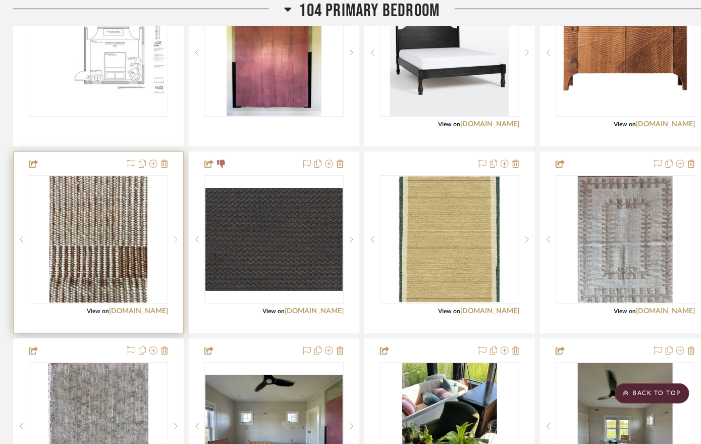
click at [174, 236] on icon at bounding box center [176, 239] width 4 height 7
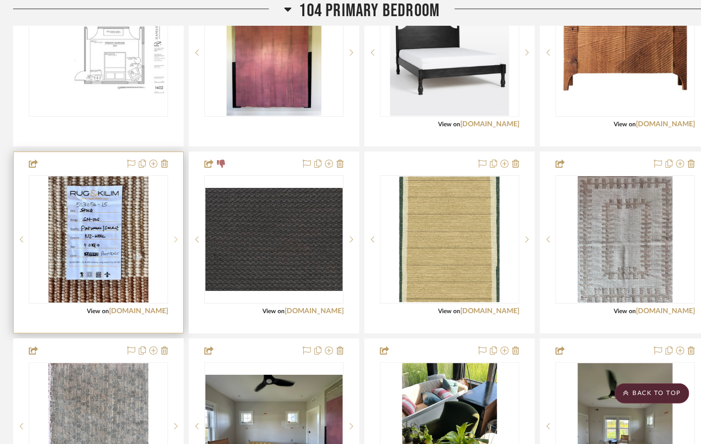
click at [174, 236] on icon at bounding box center [176, 239] width 4 height 7
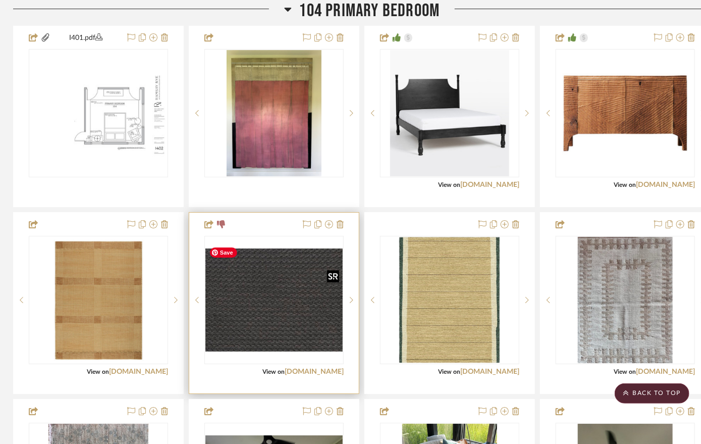
scroll to position [2926, 2]
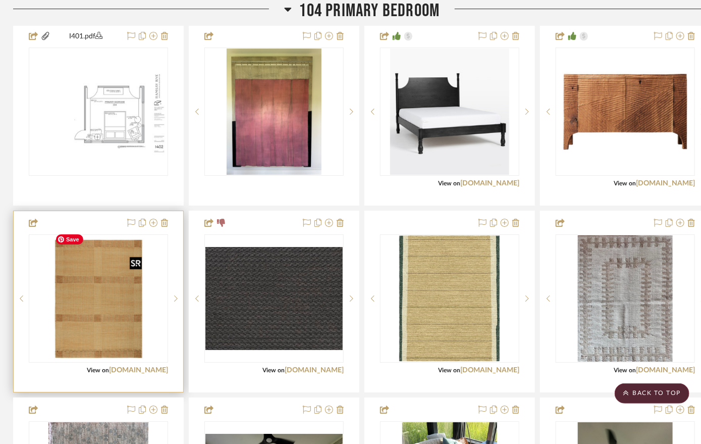
click at [90, 296] on img "4" at bounding box center [98, 298] width 94 height 126
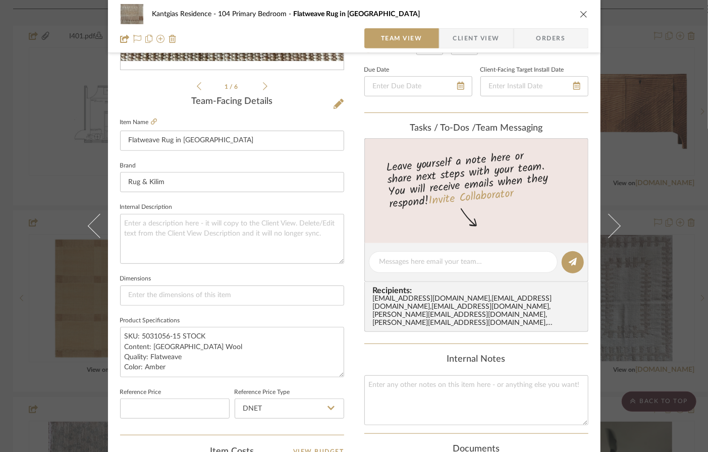
scroll to position [219, 0]
click at [336, 103] on icon at bounding box center [339, 103] width 10 height 10
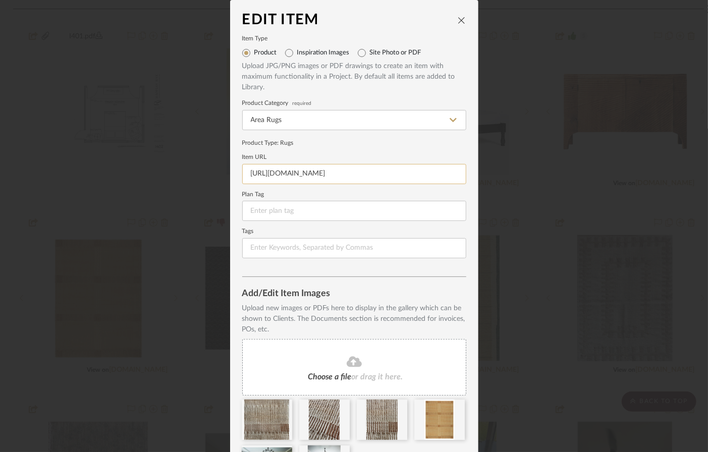
click at [333, 177] on input "https://mail.google.com/mail/u/0/?ogbl#inbox?projector=1&messagePartId=0.1" at bounding box center [354, 174] width 224 height 20
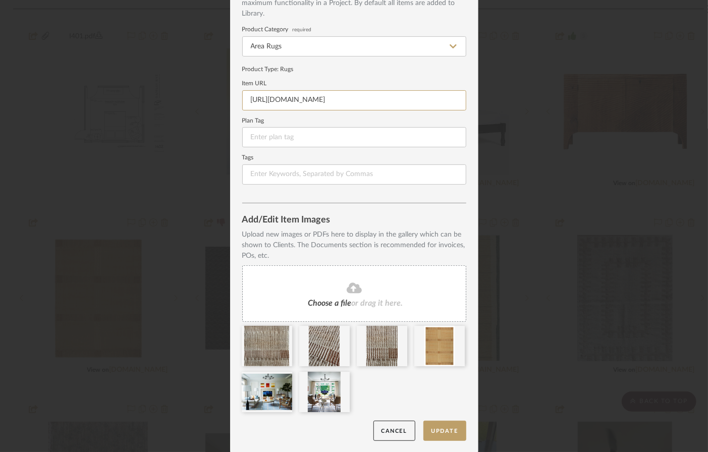
scroll to position [0, 38]
drag, startPoint x: 245, startPoint y: 101, endPoint x: 486, endPoint y: 103, distance: 240.9
click at [486, 103] on div "Edit Item Item Type Product Inspiration Images Site Photo or PDF Upload JPG/PNG…" at bounding box center [354, 226] width 708 height 452
click at [437, 431] on button "Update" at bounding box center [445, 431] width 43 height 21
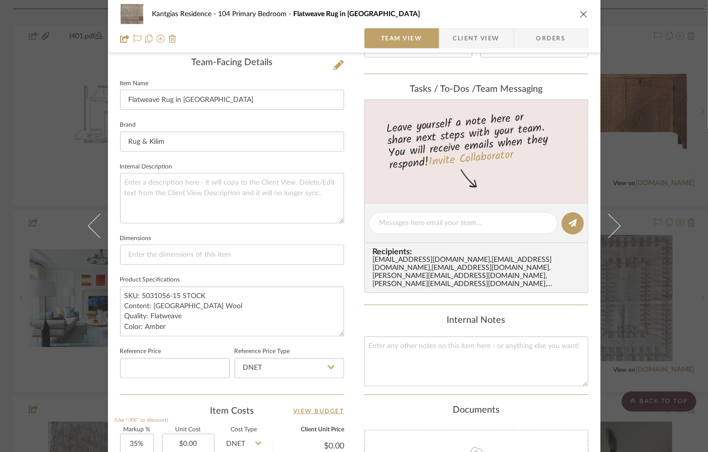
scroll to position [268, 0]
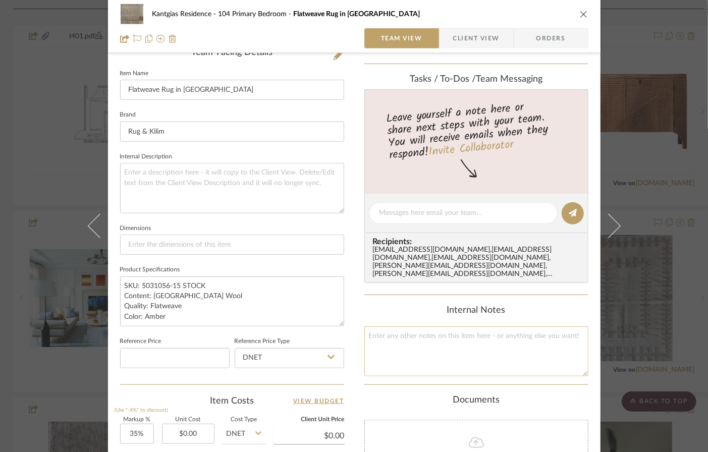
click at [434, 338] on textarea at bounding box center [477, 352] width 224 height 50
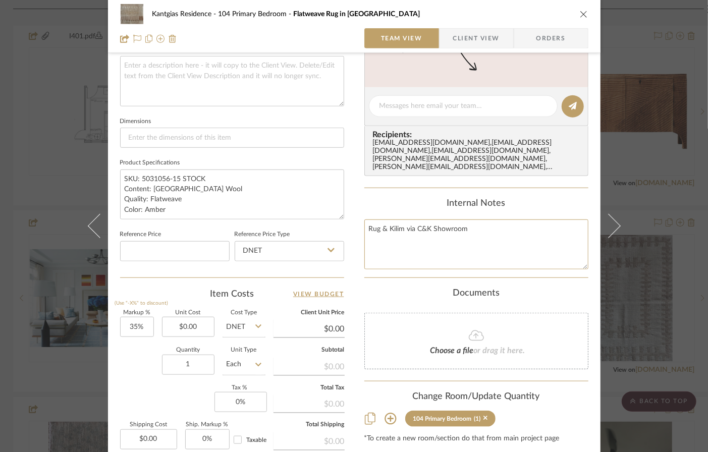
scroll to position [484, 0]
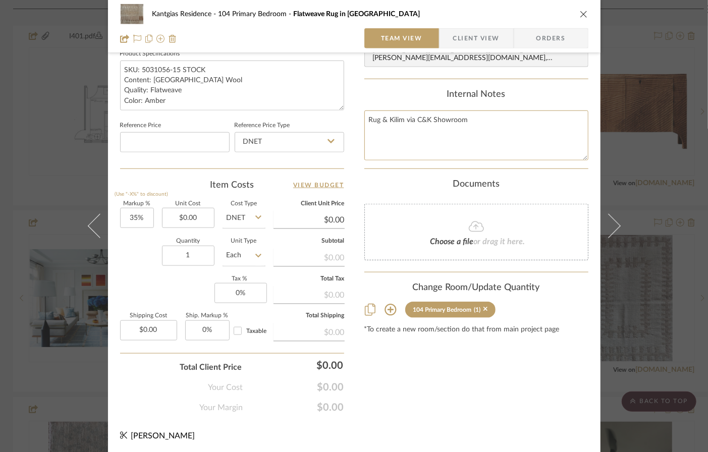
type textarea "Rug & Kilim via C&K Showroom"
click at [583, 13] on icon "close" at bounding box center [584, 14] width 8 height 8
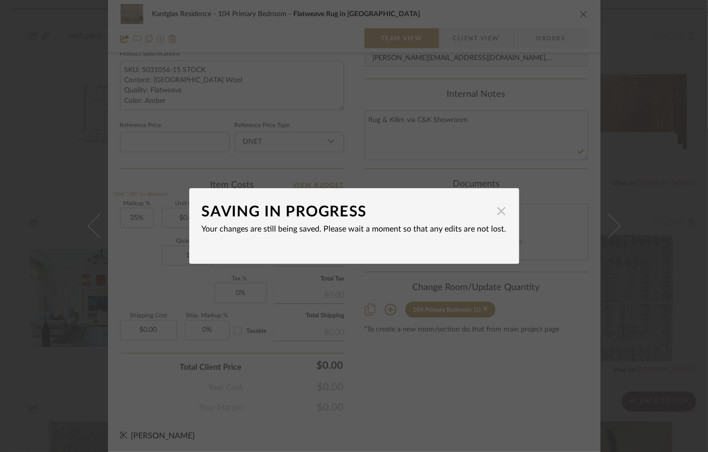
drag, startPoint x: 498, startPoint y: 213, endPoint x: 551, endPoint y: 145, distance: 85.3
click at [498, 213] on span "button" at bounding box center [502, 211] width 20 height 20
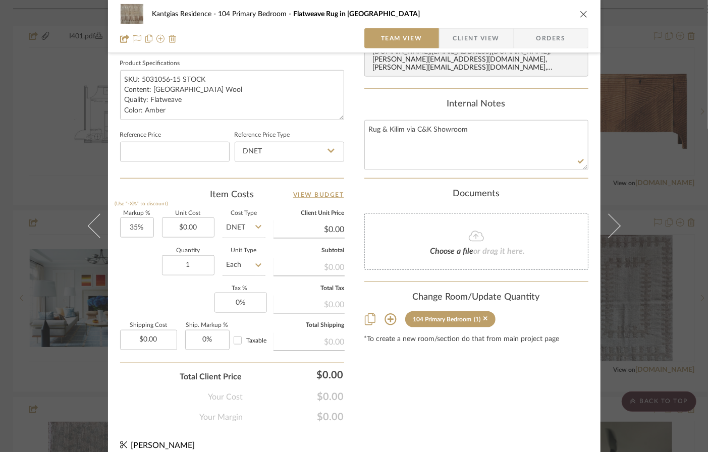
click at [580, 18] on div "Kantgias Residence 104 Primary Bedroom Flatweave Rug in Amber" at bounding box center [354, 14] width 469 height 20
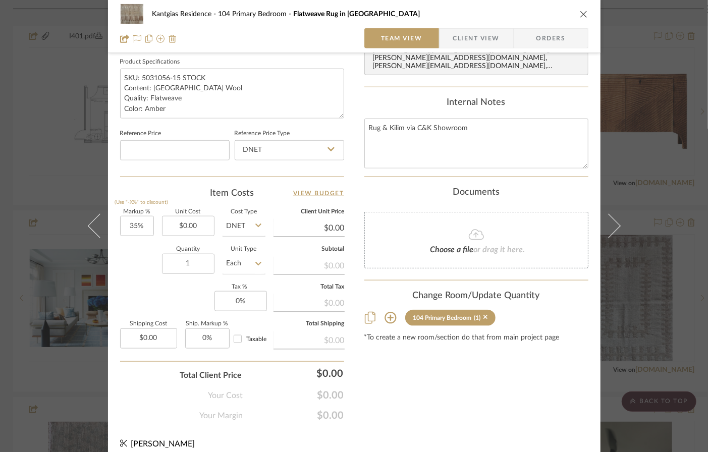
scroll to position [0, 0]
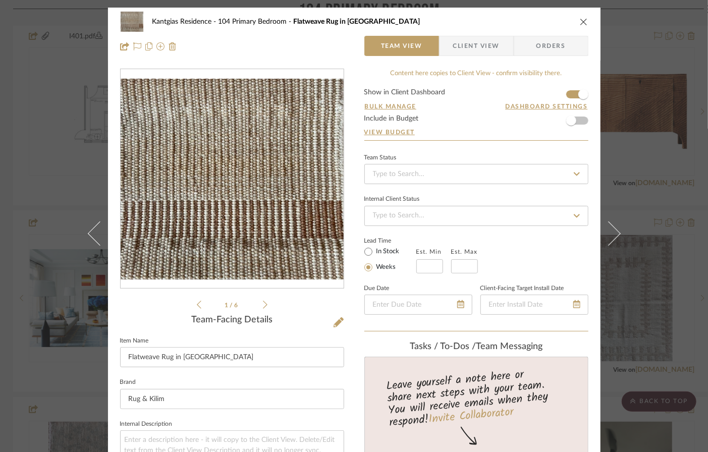
click at [581, 22] on icon "close" at bounding box center [584, 22] width 8 height 8
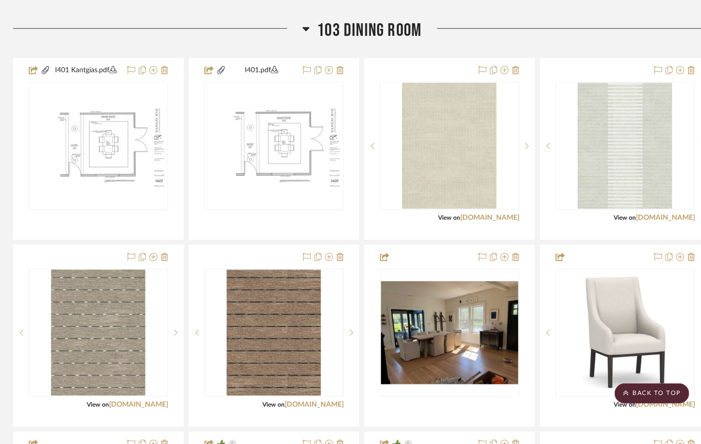
scroll to position [1871, 2]
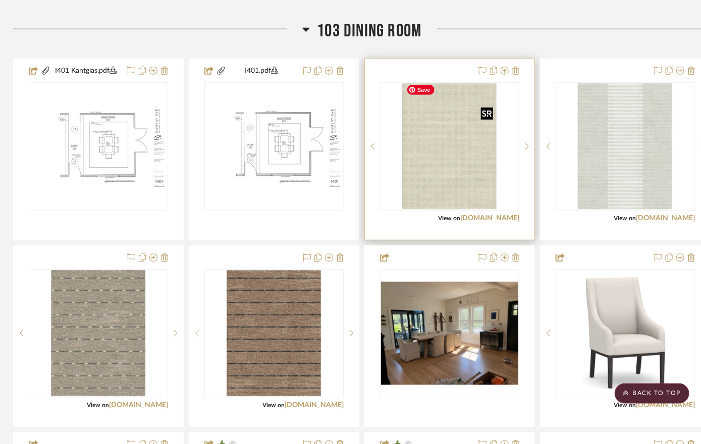
click at [457, 168] on img "0" at bounding box center [449, 146] width 95 height 126
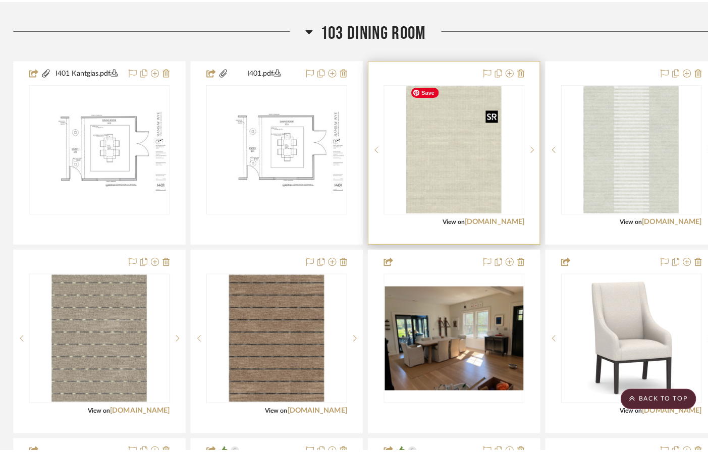
scroll to position [0, 0]
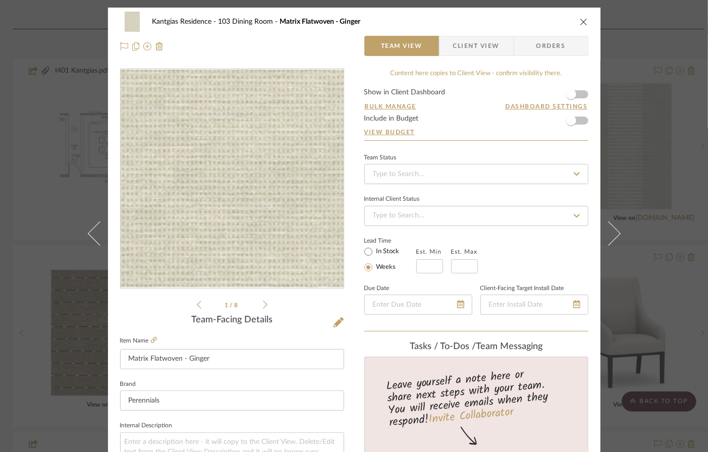
click at [200, 261] on img "0" at bounding box center [232, 179] width 165 height 219
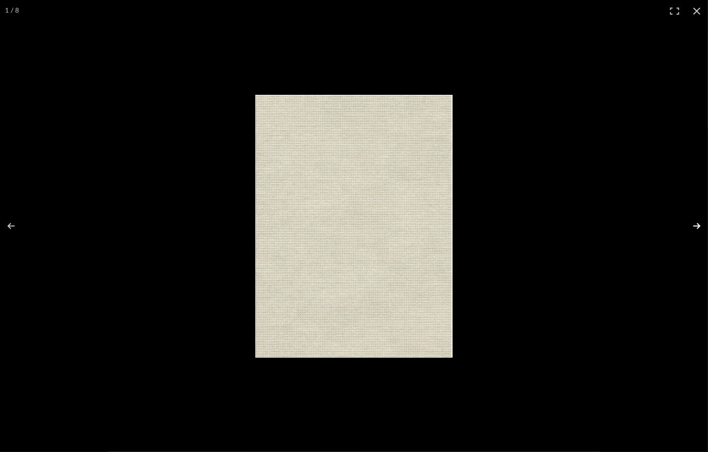
click at [601, 226] on button at bounding box center [690, 226] width 35 height 50
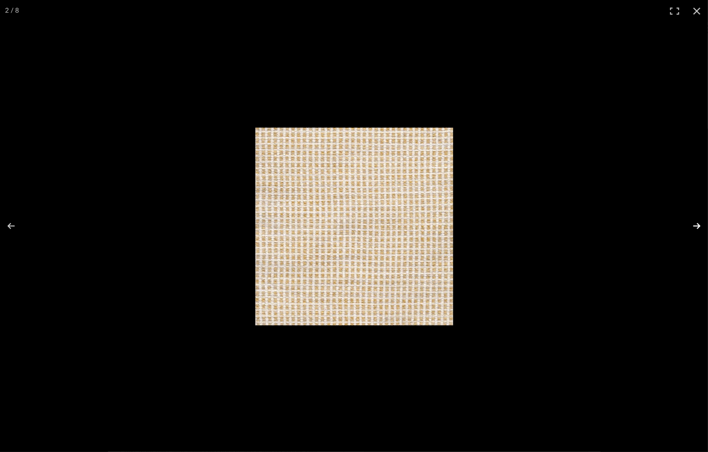
click at [601, 226] on button at bounding box center [690, 226] width 35 height 50
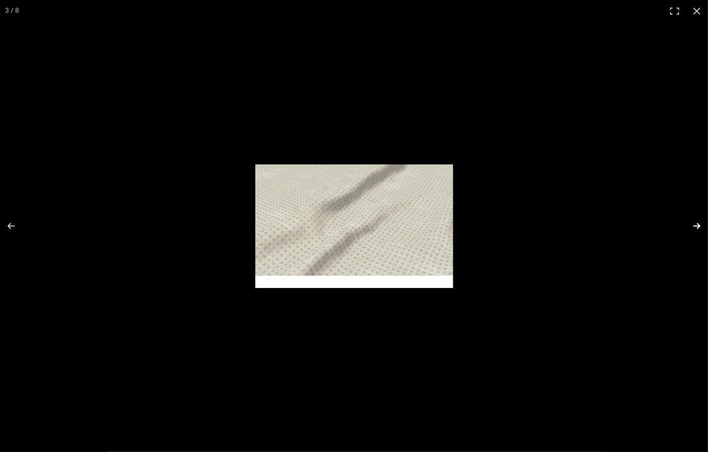
click at [601, 226] on button at bounding box center [690, 226] width 35 height 50
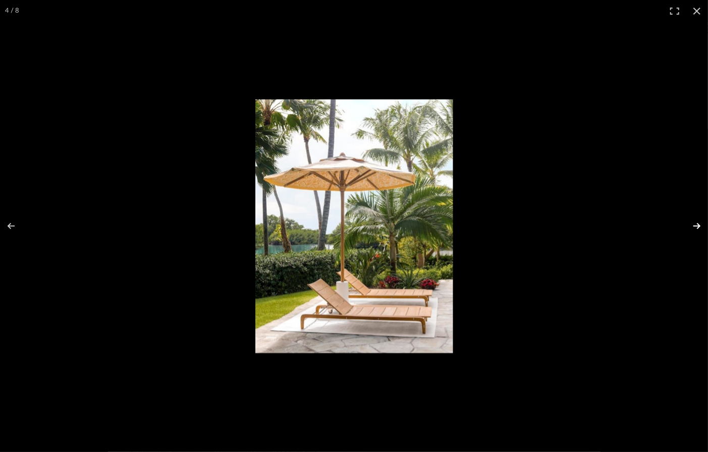
click at [601, 226] on button at bounding box center [690, 226] width 35 height 50
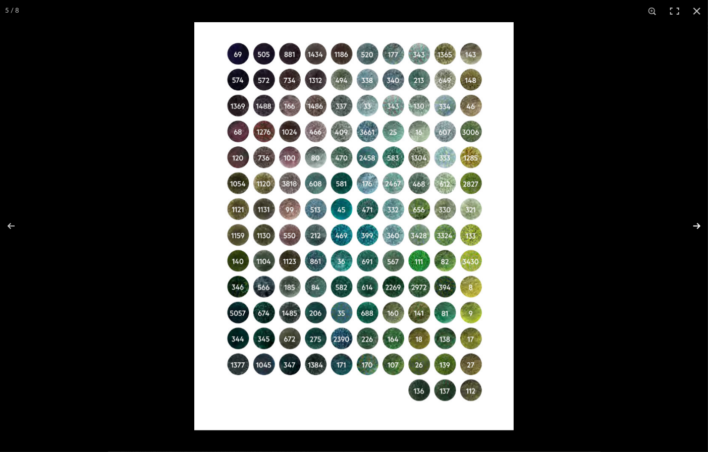
click at [601, 226] on button at bounding box center [690, 226] width 35 height 50
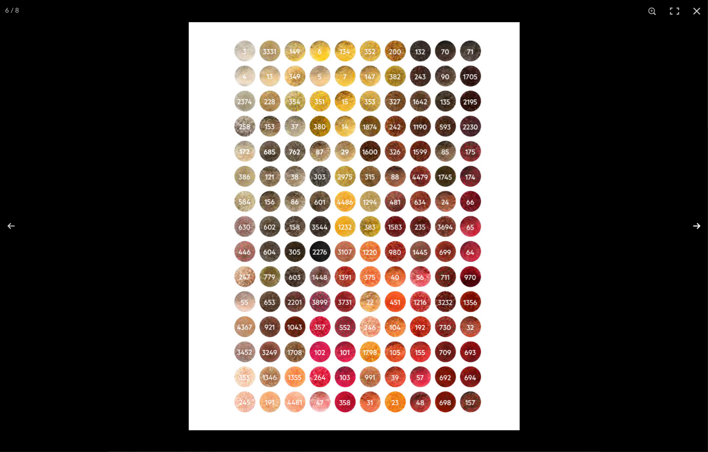
click at [601, 226] on button at bounding box center [690, 226] width 35 height 50
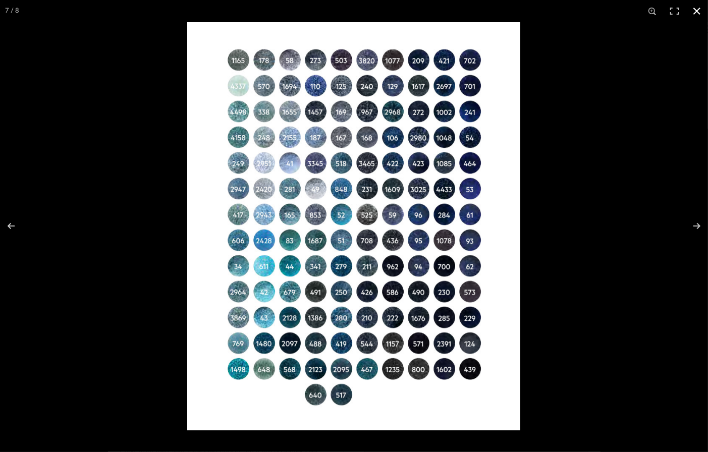
click at [601, 13] on button at bounding box center [697, 11] width 22 height 22
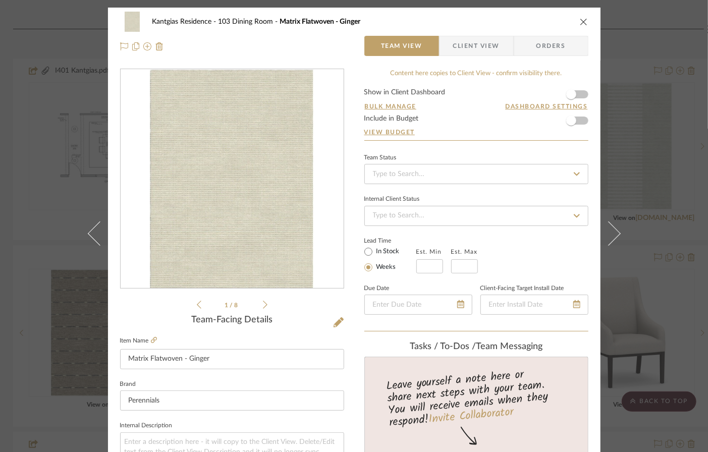
click at [582, 23] on icon "close" at bounding box center [584, 22] width 8 height 8
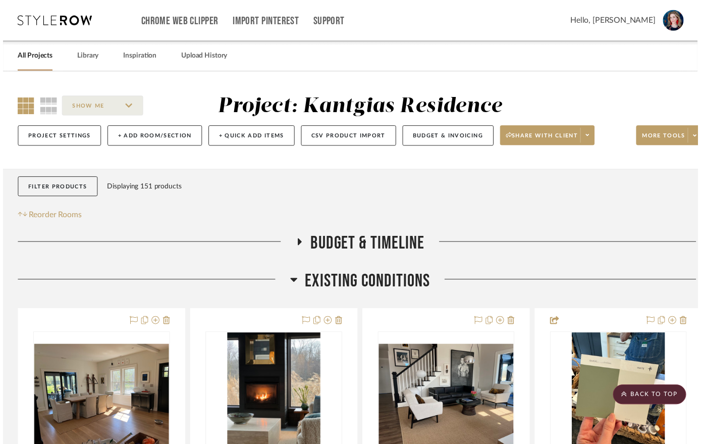
scroll to position [1871, 2]
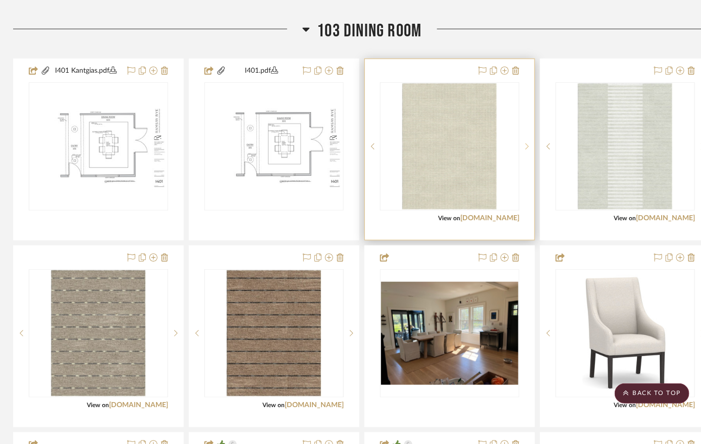
click at [529, 143] on sr-next-btn at bounding box center [527, 146] width 15 height 7
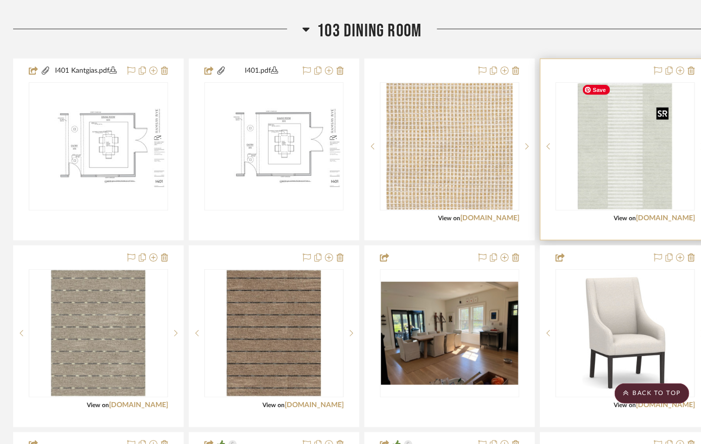
click at [601, 164] on img "0" at bounding box center [625, 146] width 95 height 126
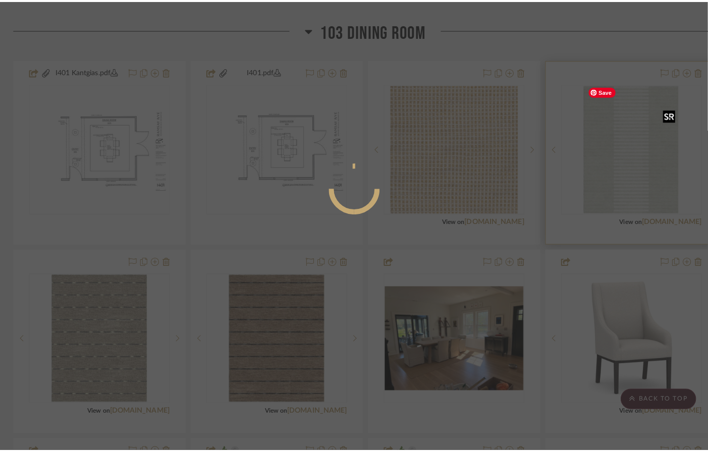
scroll to position [0, 0]
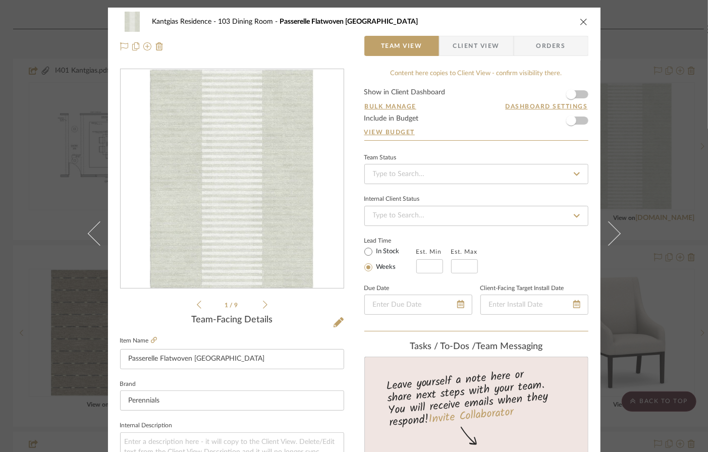
click at [263, 300] on icon at bounding box center [265, 304] width 5 height 9
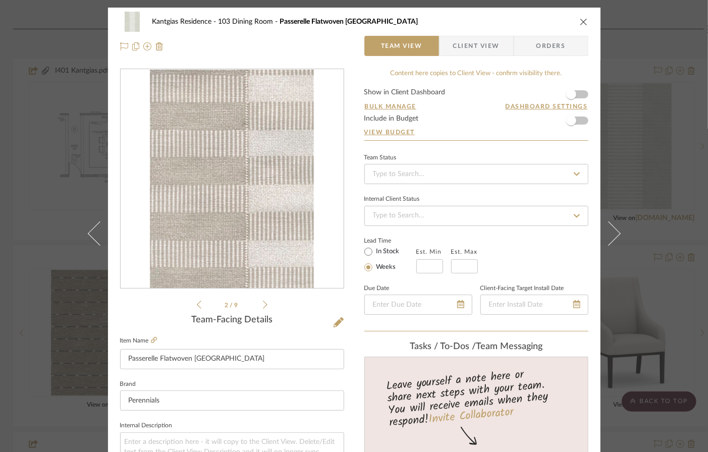
click at [580, 22] on icon "close" at bounding box center [584, 22] width 8 height 8
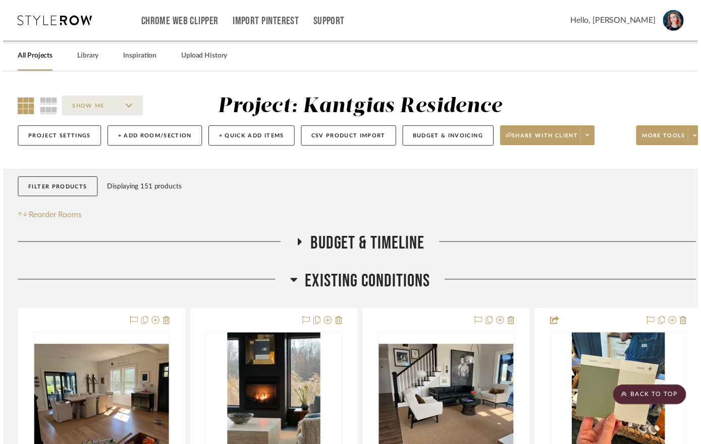
scroll to position [1871, 2]
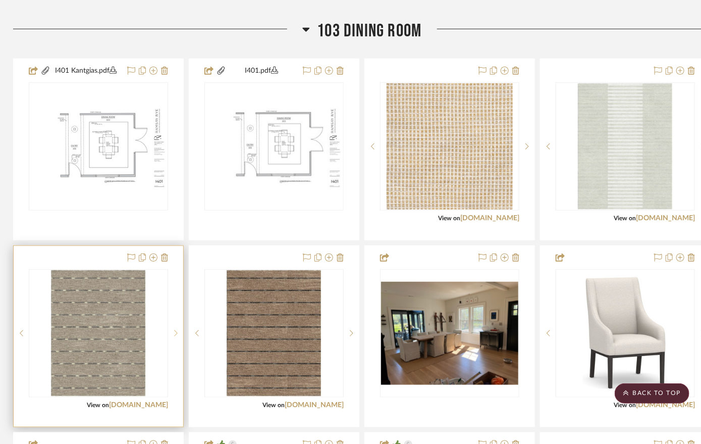
click at [178, 330] on sr-next-btn at bounding box center [175, 333] width 15 height 7
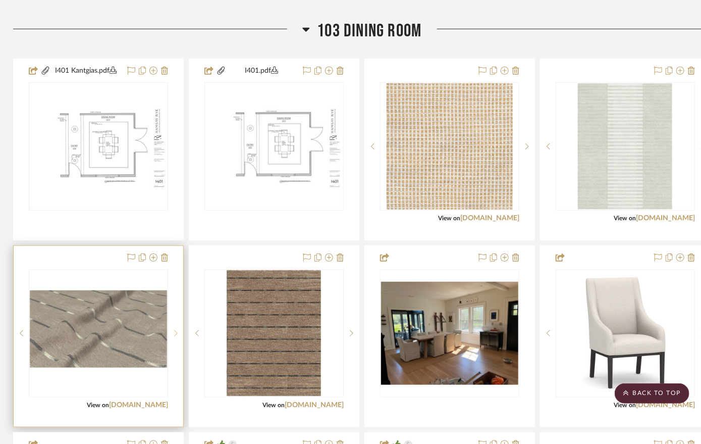
click at [178, 330] on sr-next-btn at bounding box center [175, 333] width 15 height 7
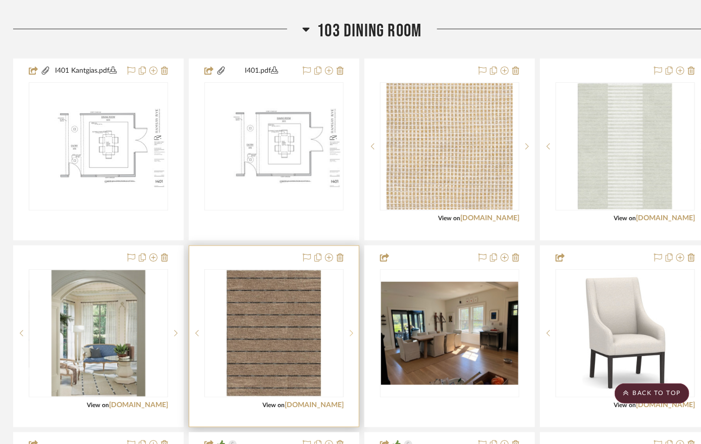
click at [347, 330] on sr-next-btn at bounding box center [351, 333] width 15 height 7
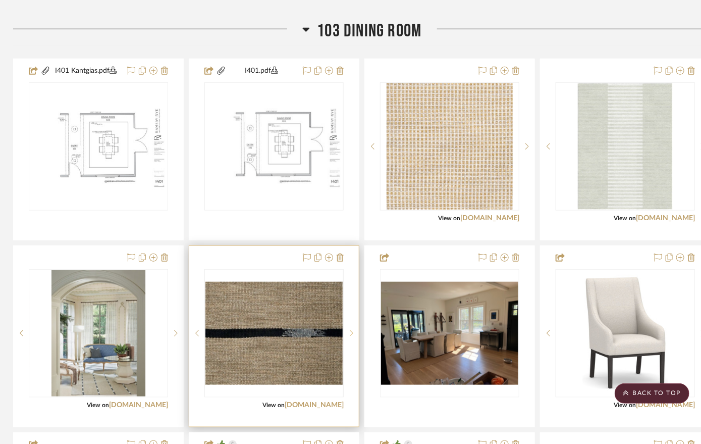
click at [348, 330] on sr-next-btn at bounding box center [351, 333] width 15 height 7
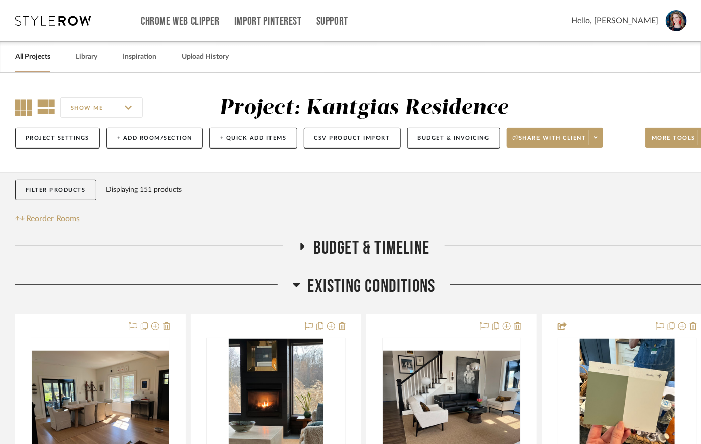
click at [23, 113] on icon at bounding box center [23, 107] width 17 height 17
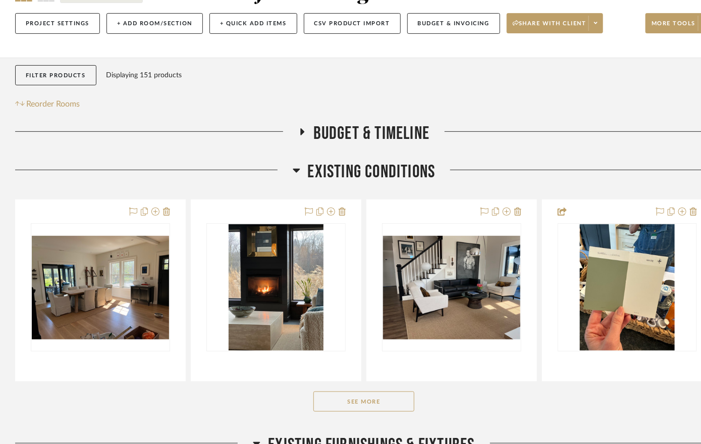
scroll to position [114, 0]
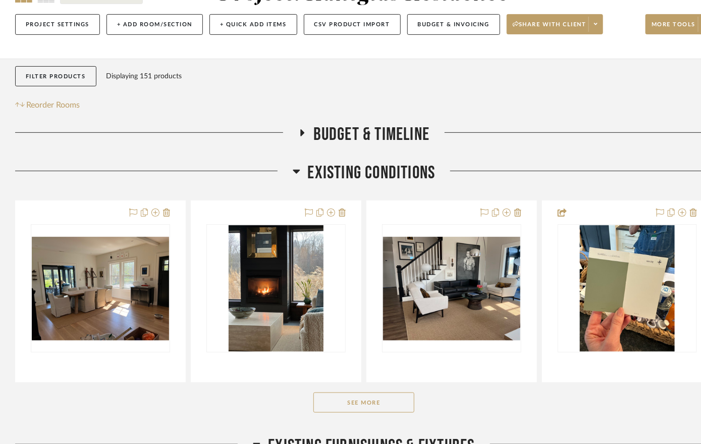
click at [297, 170] on icon at bounding box center [296, 172] width 7 height 4
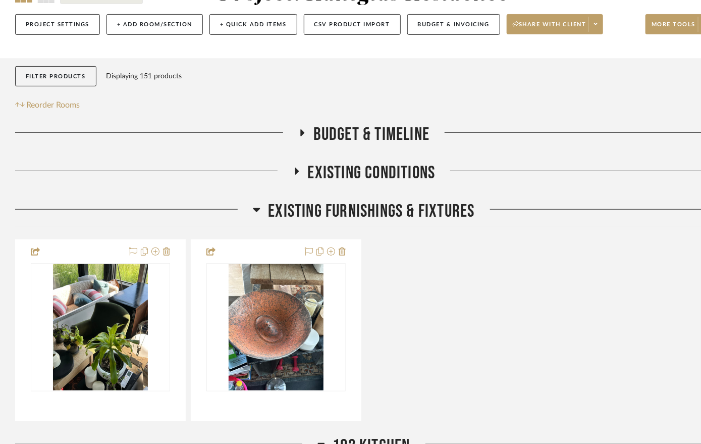
click at [256, 207] on icon at bounding box center [257, 210] width 8 height 12
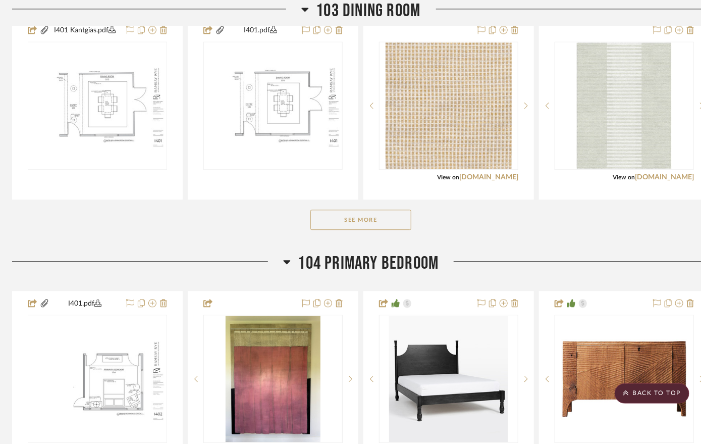
scroll to position [928, 3]
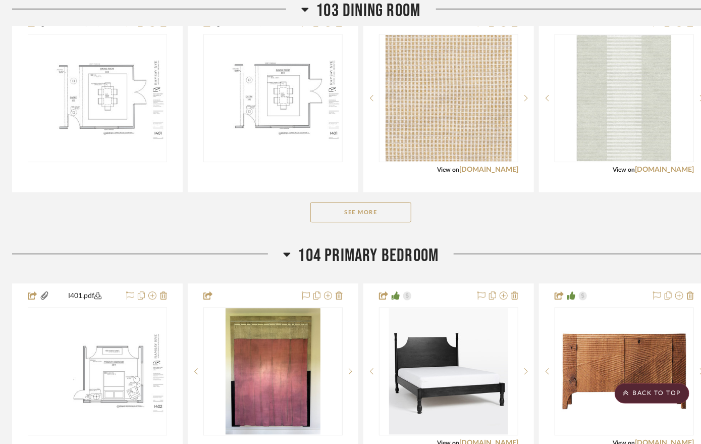
click at [371, 207] on button "See More" at bounding box center [361, 212] width 101 height 20
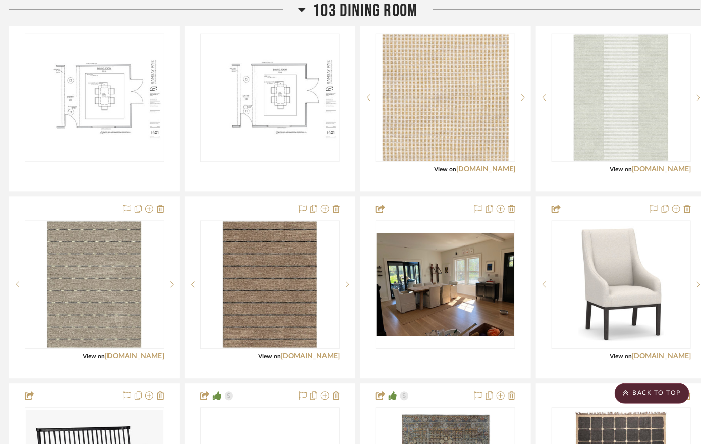
scroll to position [928, 6]
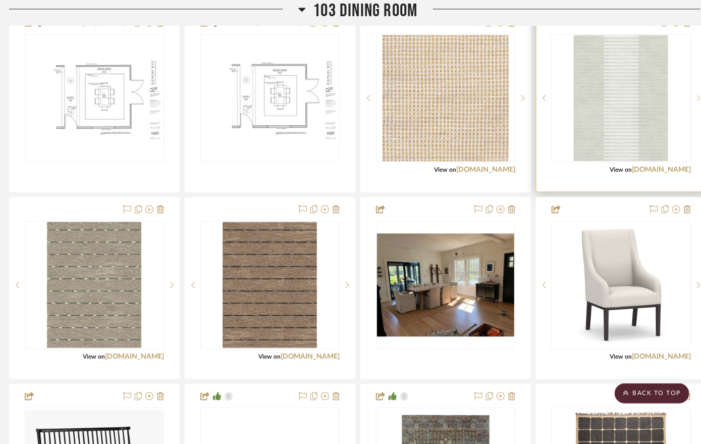
click at [697, 94] on sr-next-btn at bounding box center [698, 97] width 15 height 7
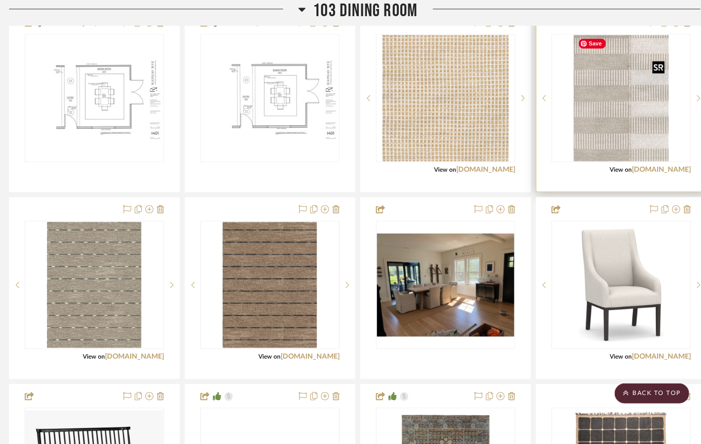
click at [621, 116] on img "1" at bounding box center [621, 98] width 95 height 126
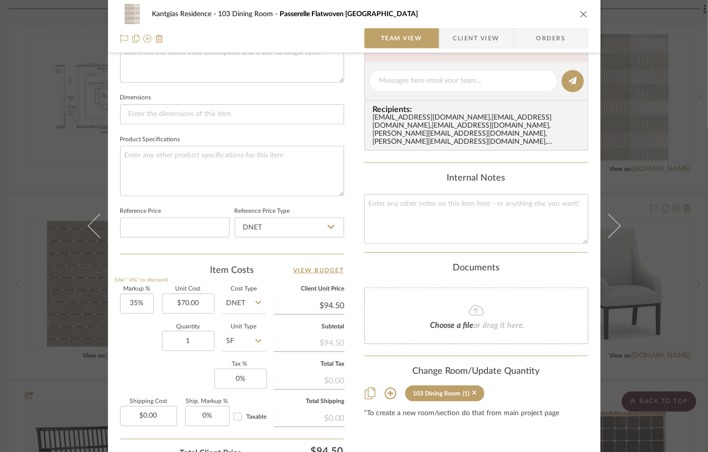
scroll to position [0, 0]
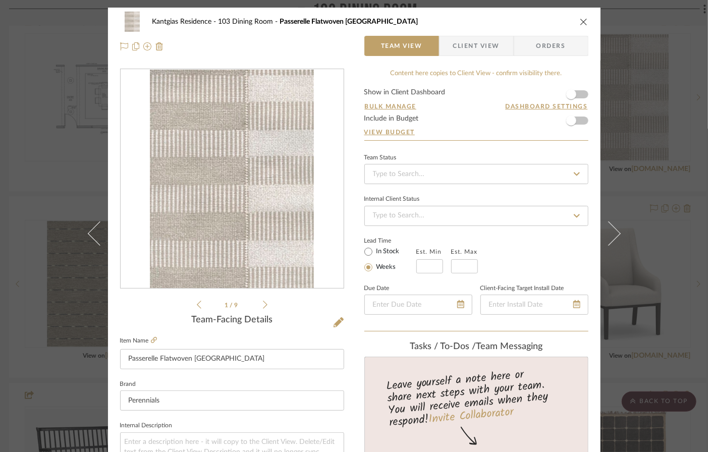
click at [263, 304] on icon at bounding box center [265, 304] width 5 height 9
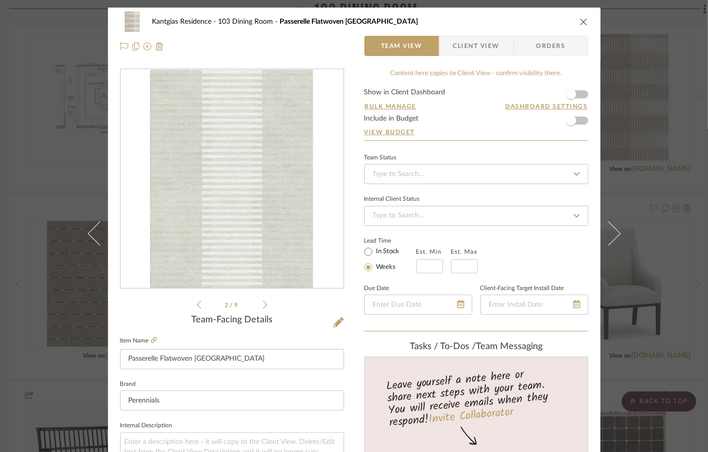
click at [263, 304] on icon at bounding box center [265, 304] width 5 height 9
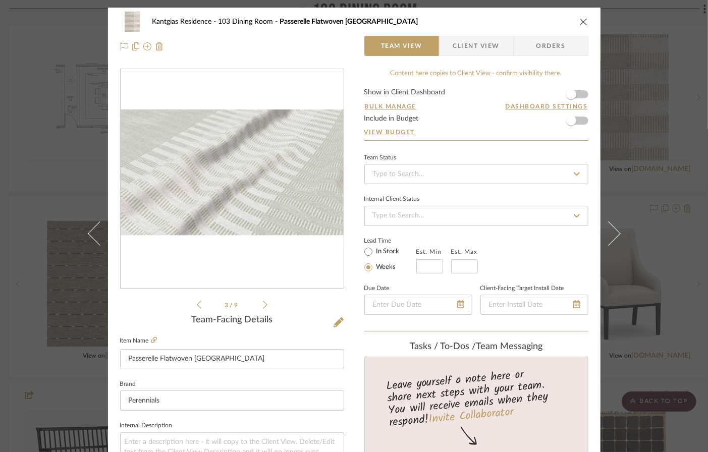
click at [263, 304] on icon at bounding box center [265, 304] width 5 height 9
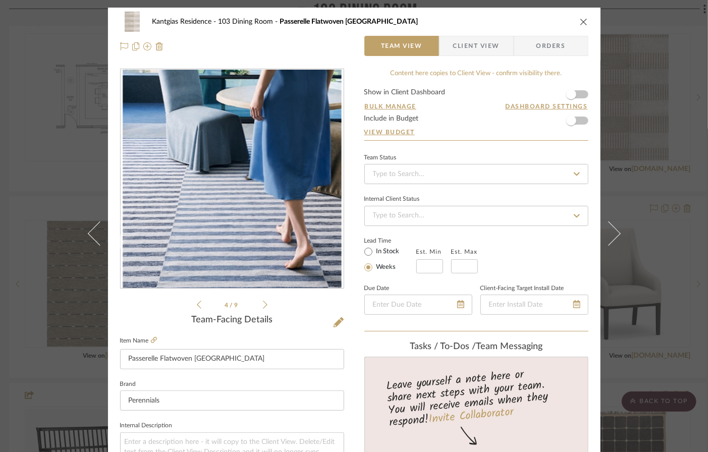
click at [263, 304] on icon at bounding box center [265, 304] width 5 height 9
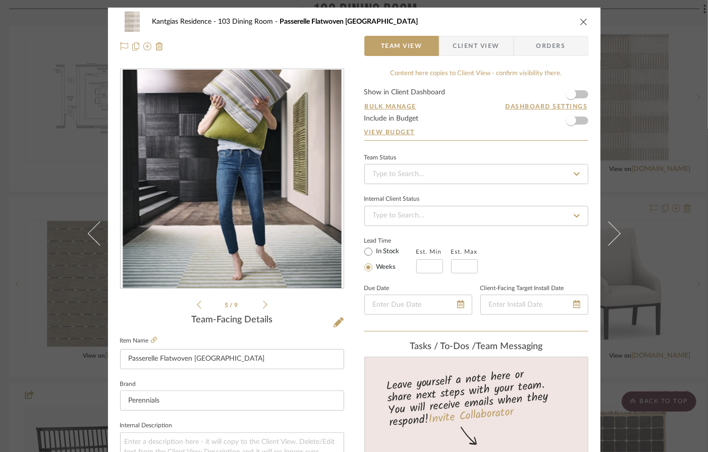
click at [263, 304] on icon at bounding box center [265, 304] width 5 height 9
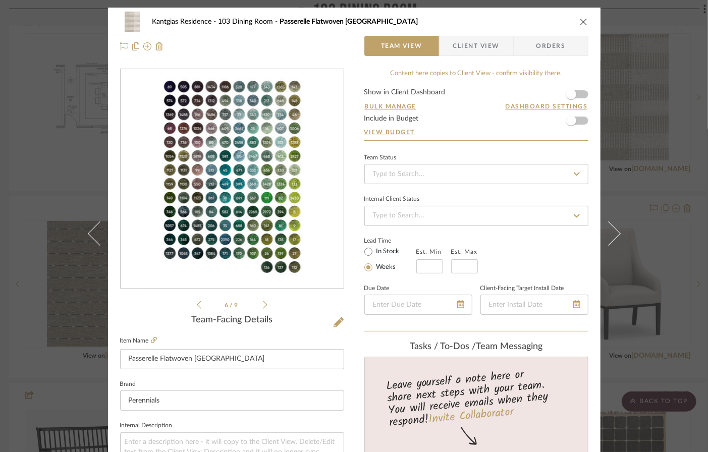
click at [580, 20] on icon "close" at bounding box center [584, 22] width 8 height 8
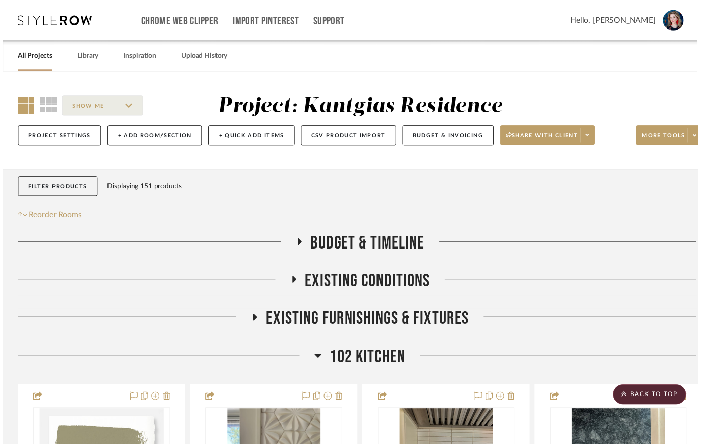
scroll to position [928, 6]
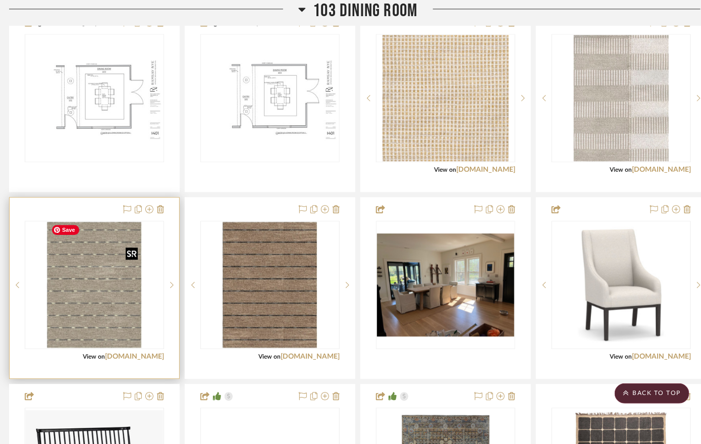
click at [113, 291] on div at bounding box center [94, 285] width 139 height 128
click at [125, 265] on img "0" at bounding box center [94, 285] width 95 height 126
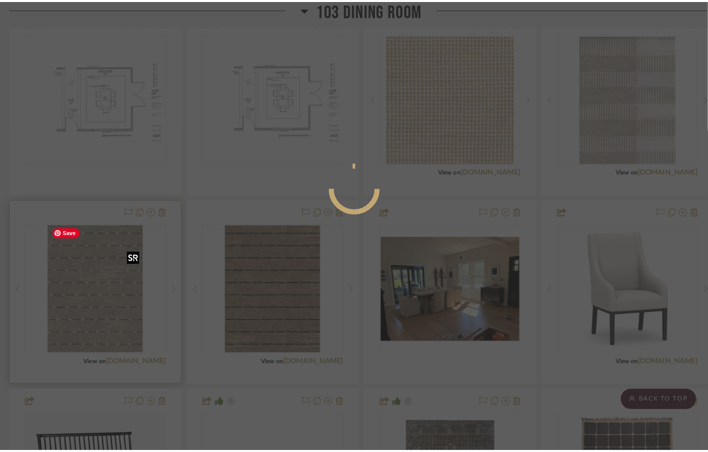
scroll to position [0, 0]
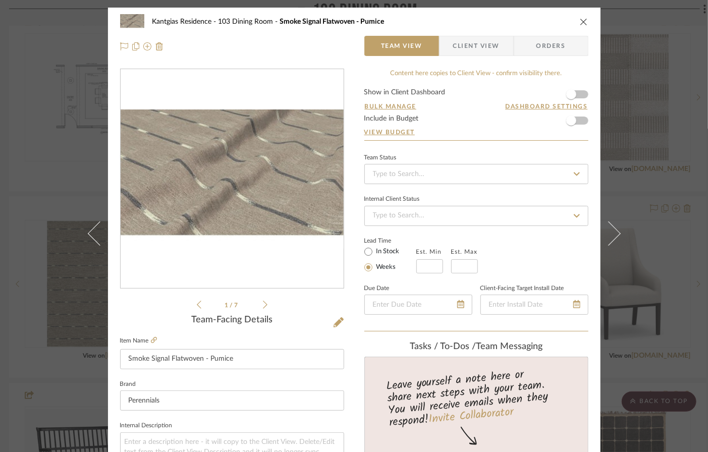
click at [263, 303] on icon at bounding box center [265, 304] width 5 height 9
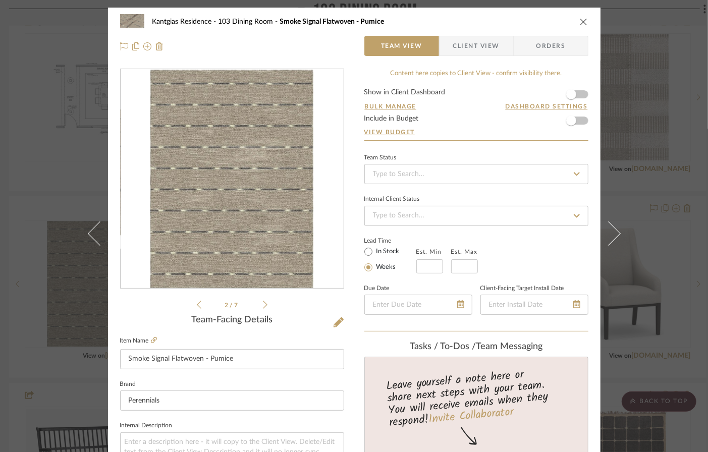
click at [263, 303] on icon at bounding box center [265, 304] width 5 height 9
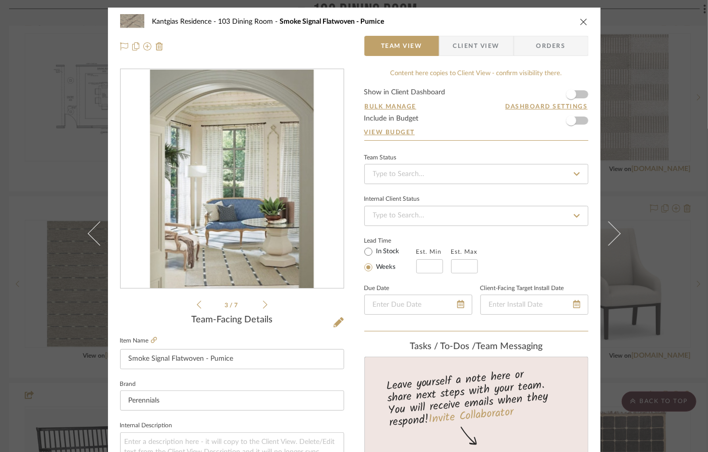
click at [263, 303] on icon at bounding box center [265, 304] width 5 height 9
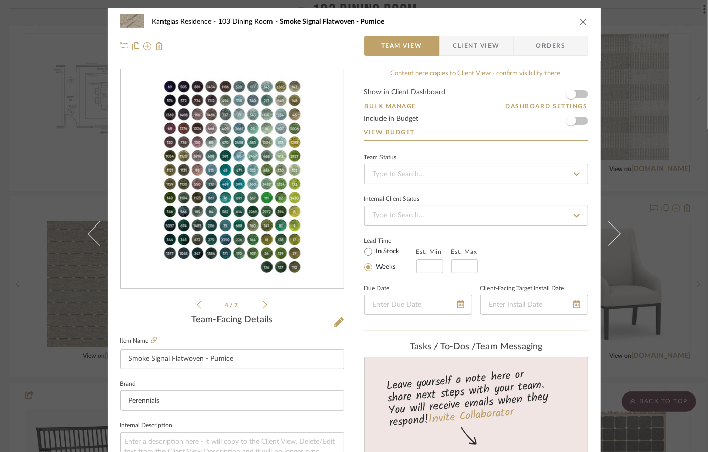
click at [263, 303] on icon at bounding box center [265, 304] width 5 height 9
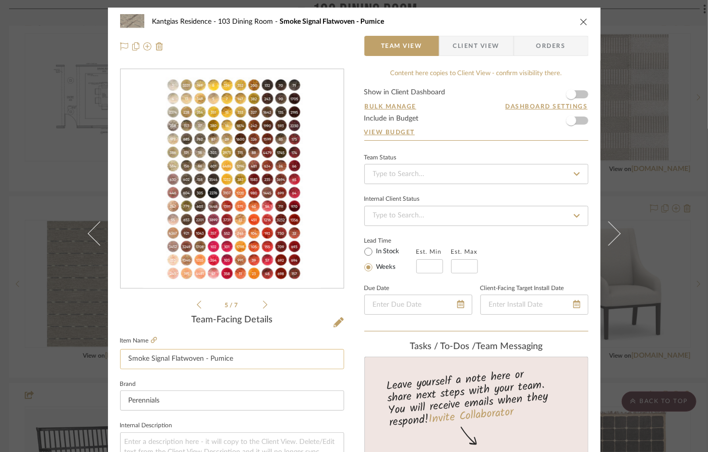
click at [205, 361] on input "Smoke Signal Flatwoven - Pumice" at bounding box center [232, 359] width 224 height 20
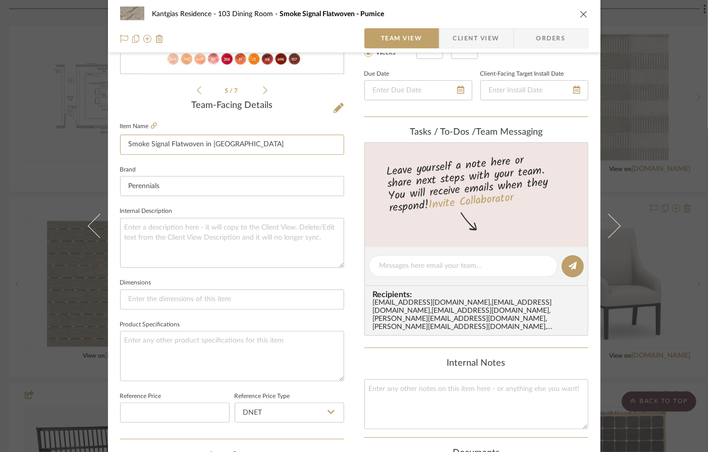
scroll to position [240, 0]
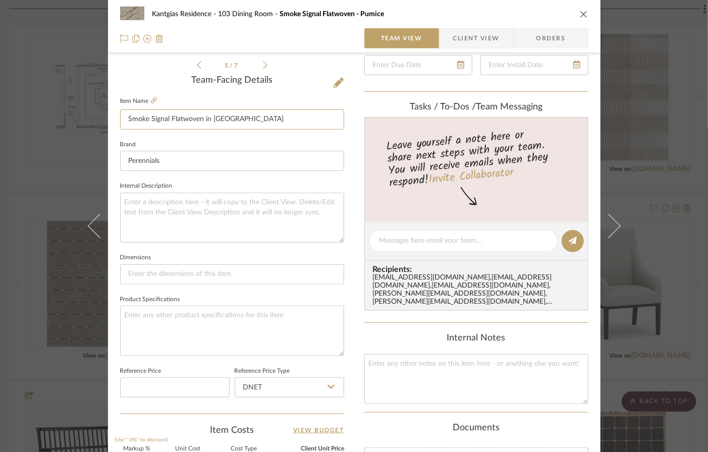
type input "Smoke Signal Flatwoven in [GEOGRAPHIC_DATA]"
click at [580, 14] on icon "close" at bounding box center [584, 14] width 8 height 8
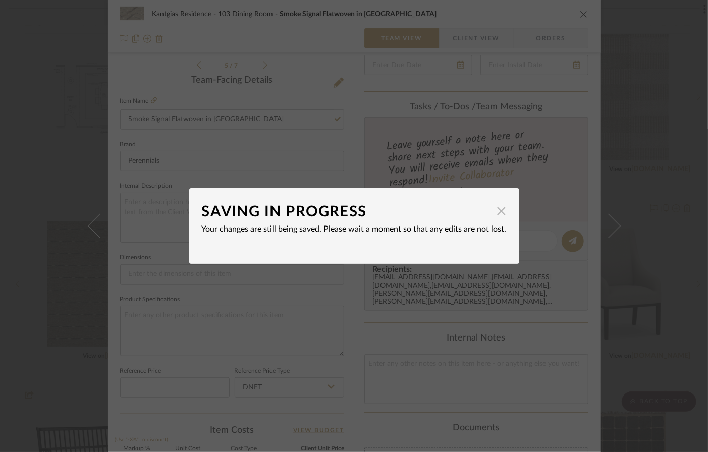
click at [497, 213] on span "button" at bounding box center [502, 211] width 20 height 20
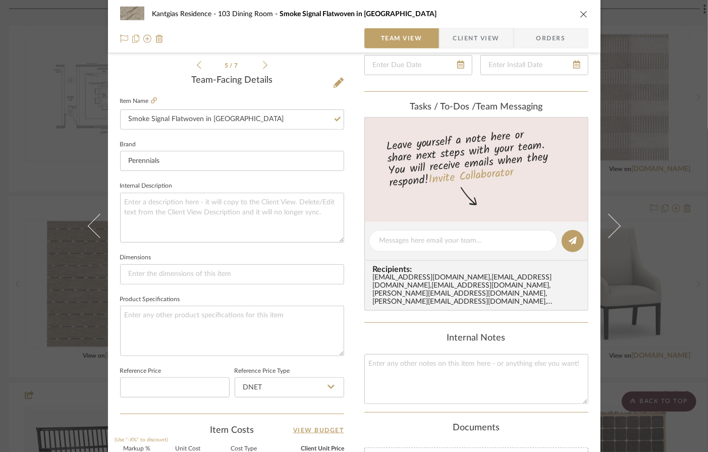
click at [580, 13] on icon "close" at bounding box center [584, 14] width 8 height 8
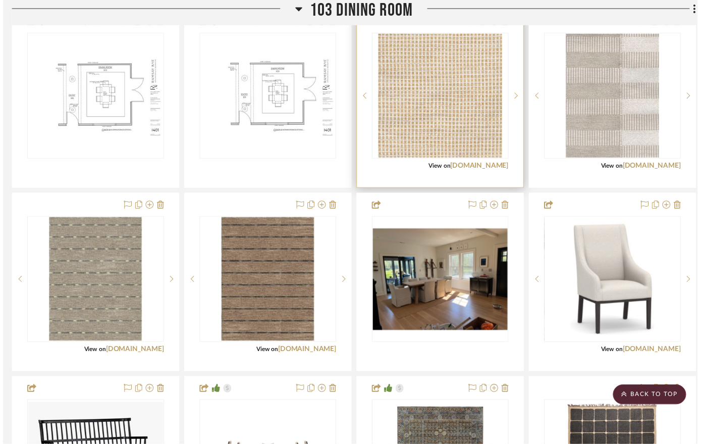
scroll to position [928, 6]
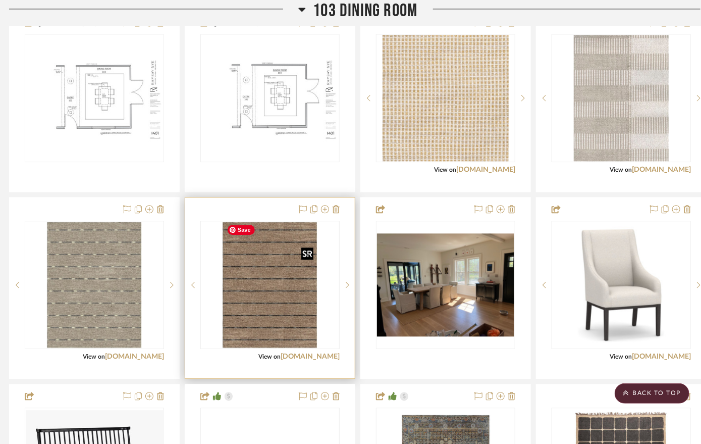
click at [272, 289] on img "0" at bounding box center [270, 285] width 95 height 126
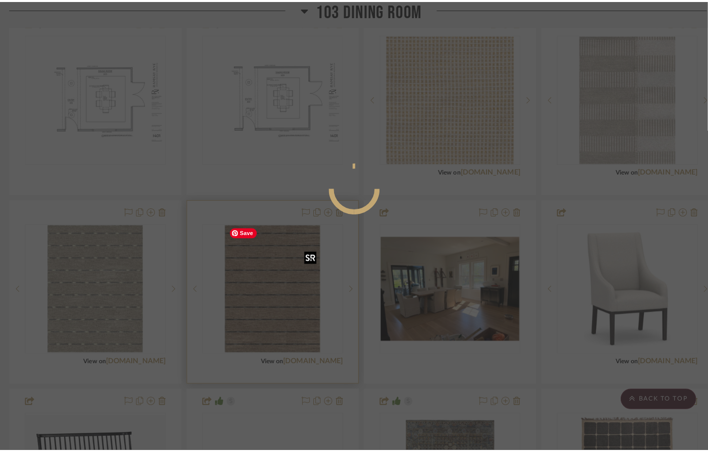
scroll to position [0, 0]
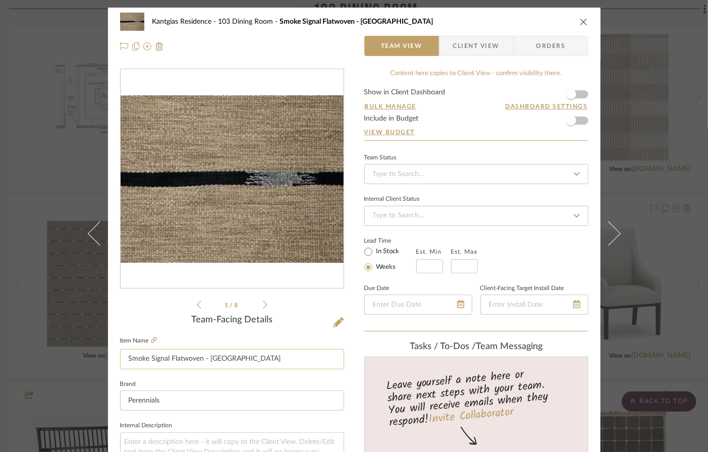
click at [205, 361] on input "Smoke Signal Flatwoven - [GEOGRAPHIC_DATA]" at bounding box center [232, 359] width 224 height 20
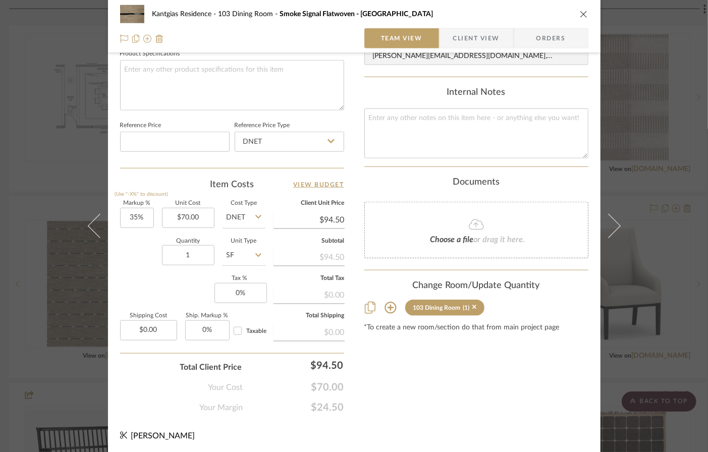
type input "Smoke Signal Flatwoven in [GEOGRAPHIC_DATA]"
click at [580, 10] on button "close" at bounding box center [584, 14] width 9 height 9
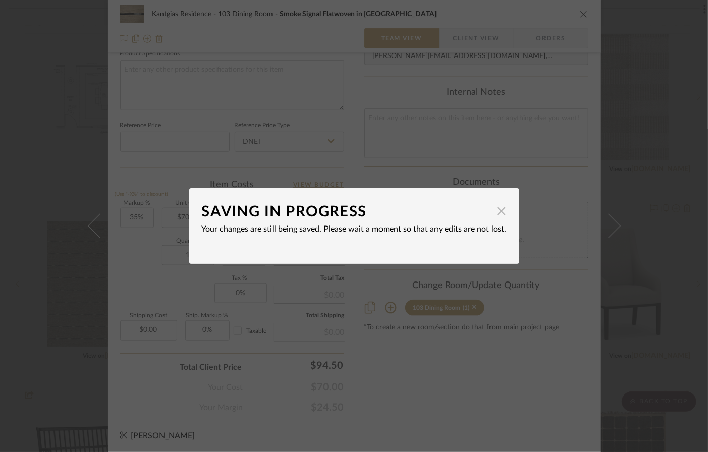
click at [498, 214] on span "button" at bounding box center [502, 211] width 20 height 20
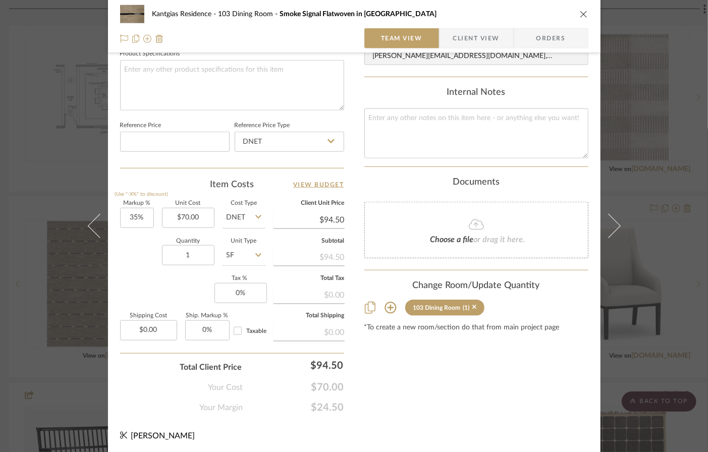
click at [580, 12] on icon "close" at bounding box center [584, 14] width 8 height 8
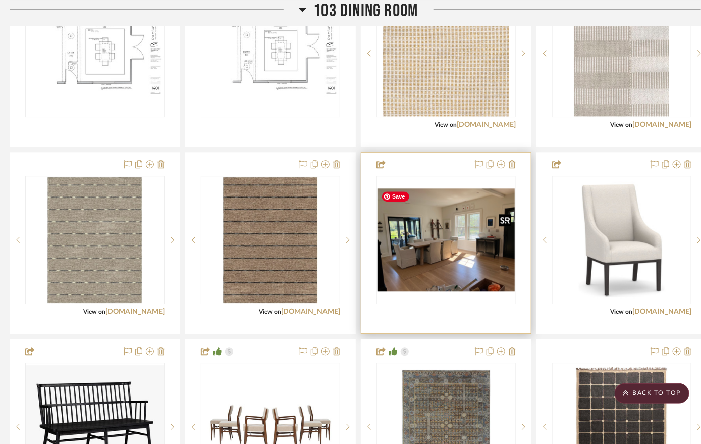
scroll to position [633, 6]
